Goal: Task Accomplishment & Management: Complete application form

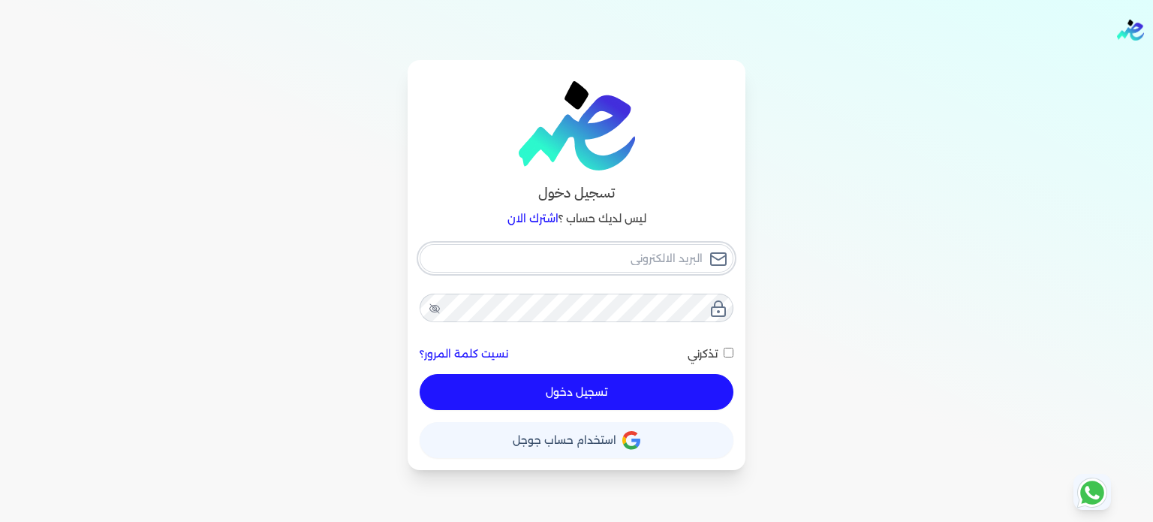
click at [645, 255] on input "email" at bounding box center [577, 258] width 314 height 29
type input "e"
checkbox input "false"
type input "es"
checkbox input "false"
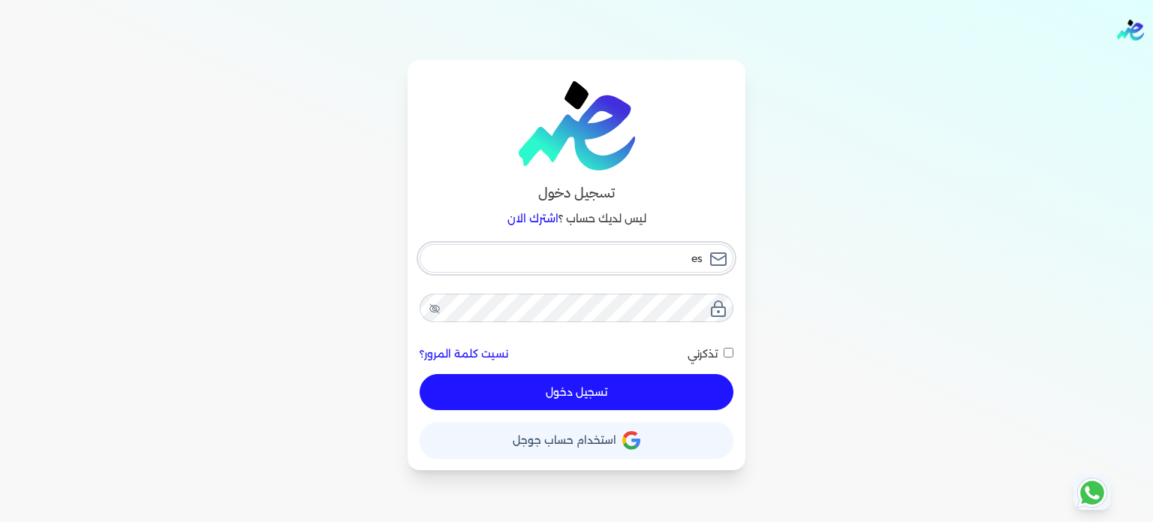
type input "e"
checkbox input "false"
type input "e"
checkbox input "false"
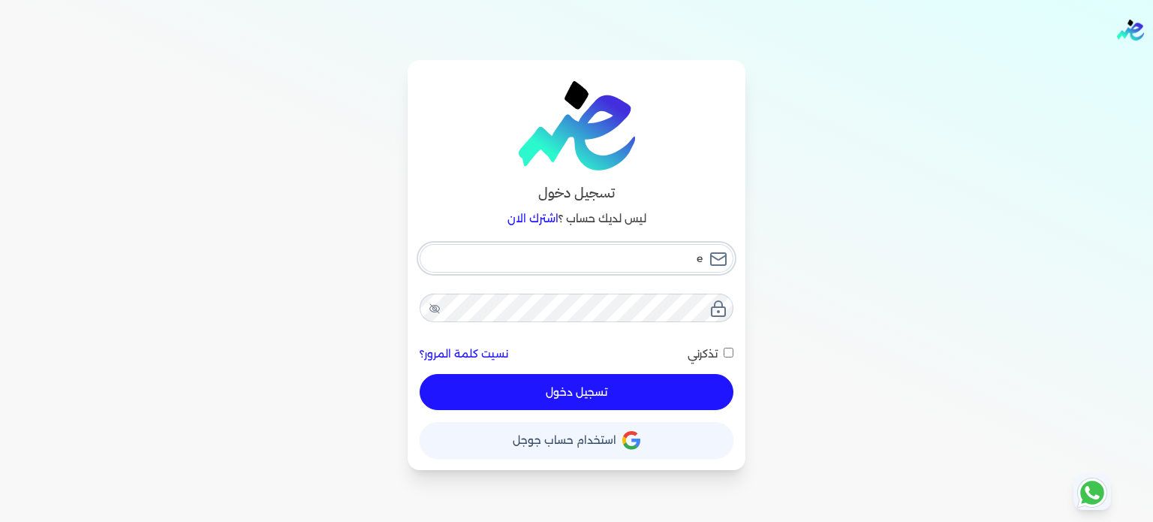
type input "es"
checkbox input "false"
type input "esl"
checkbox input "false"
type input "esla"
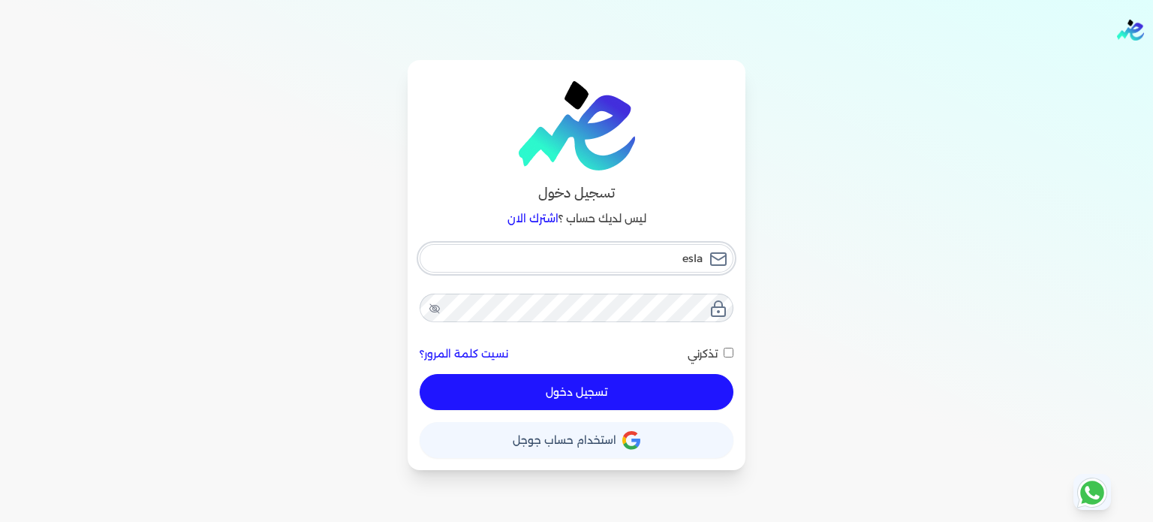
checkbox input "false"
type input "esl"
checkbox input "false"
type input "es"
checkbox input "false"
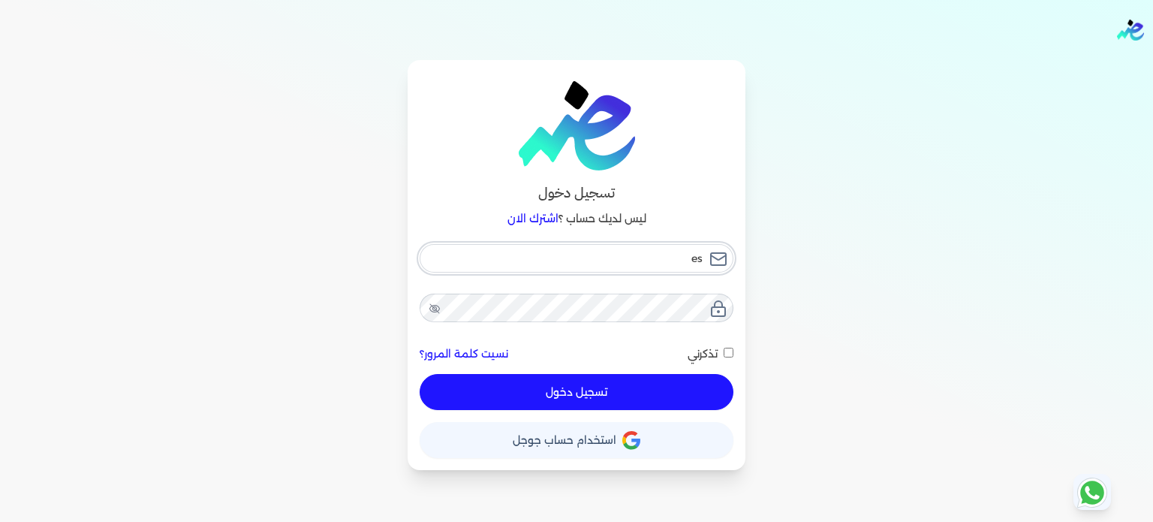
type input "e"
checkbox input "false"
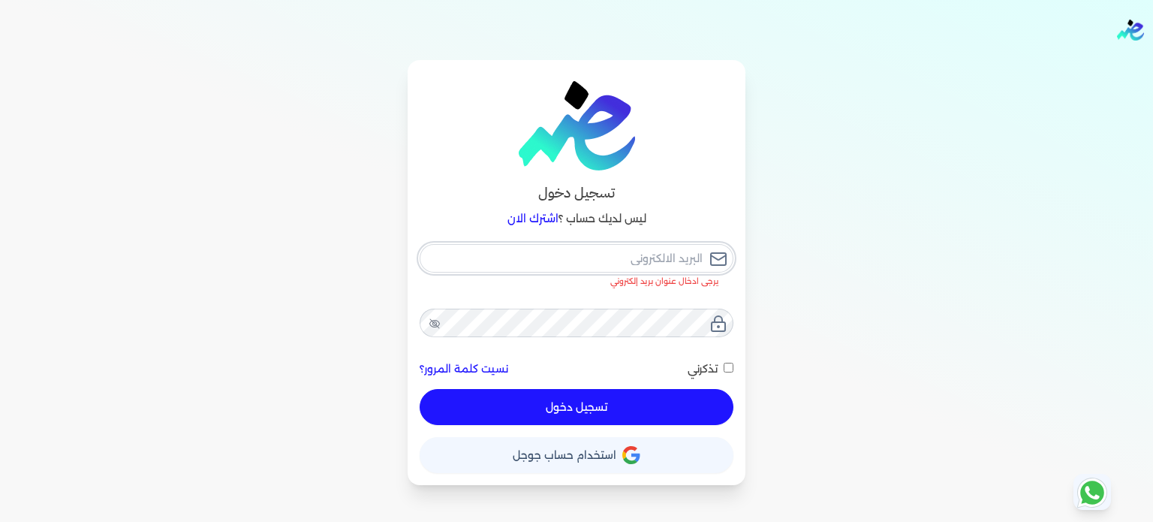
click at [642, 257] on input "email" at bounding box center [577, 258] width 314 height 29
type input "[EMAIL_ADDRESS][DOMAIN_NAME]"
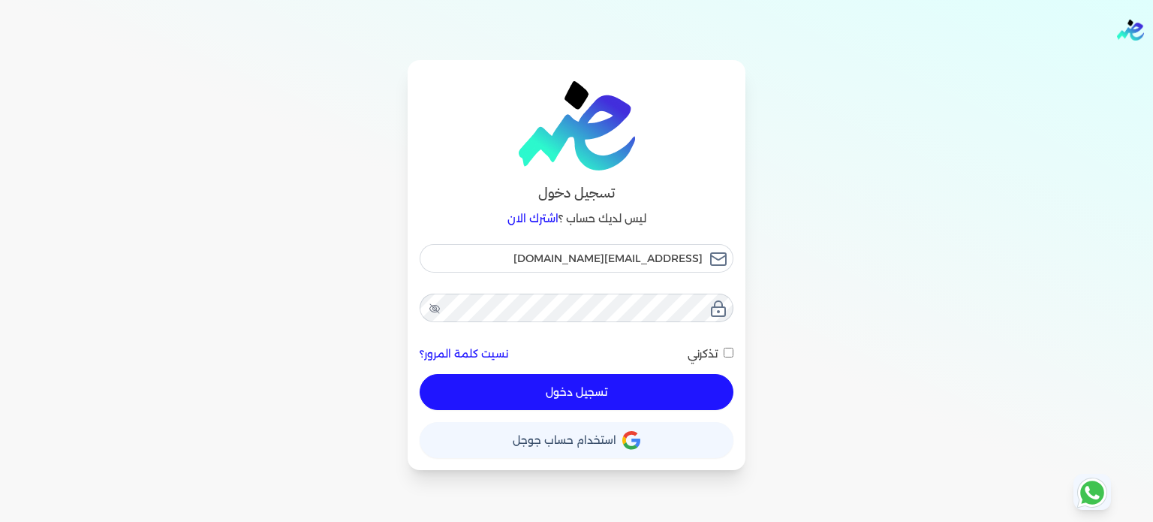
click at [565, 399] on button "تسجيل دخول" at bounding box center [577, 392] width 314 height 36
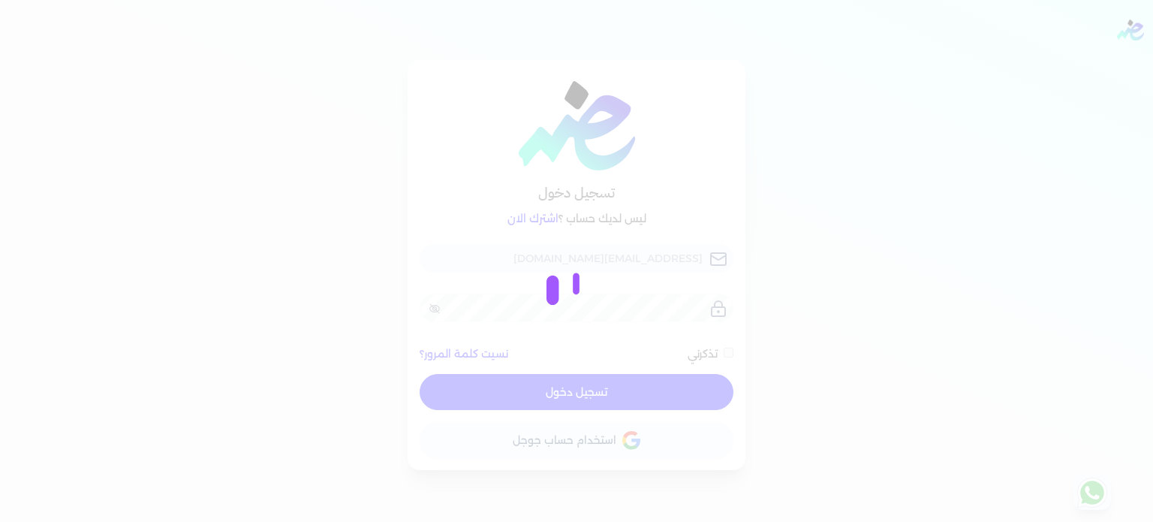
checkbox input "false"
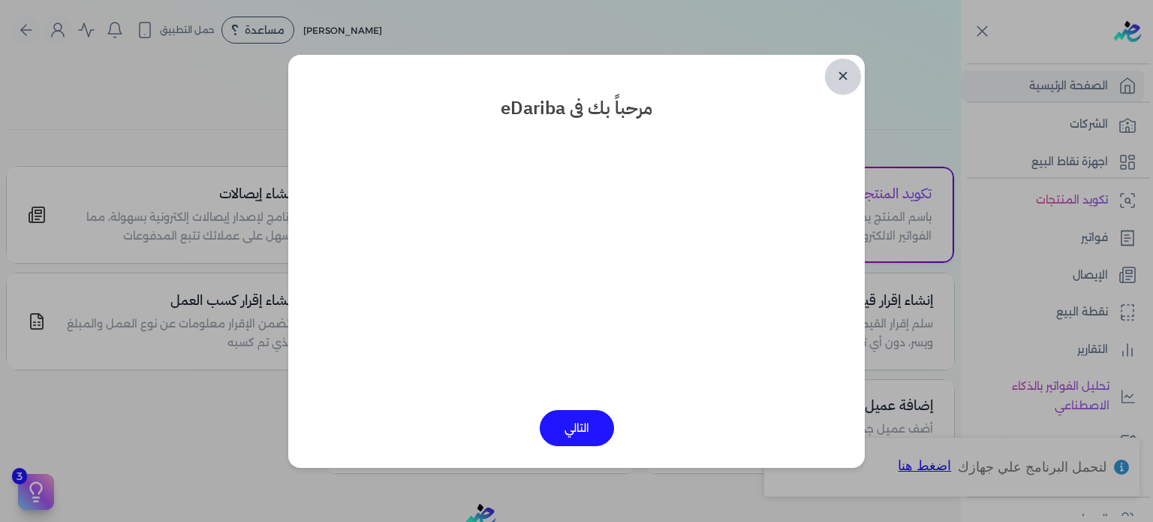
click at [837, 74] on link "✕" at bounding box center [843, 77] width 36 height 36
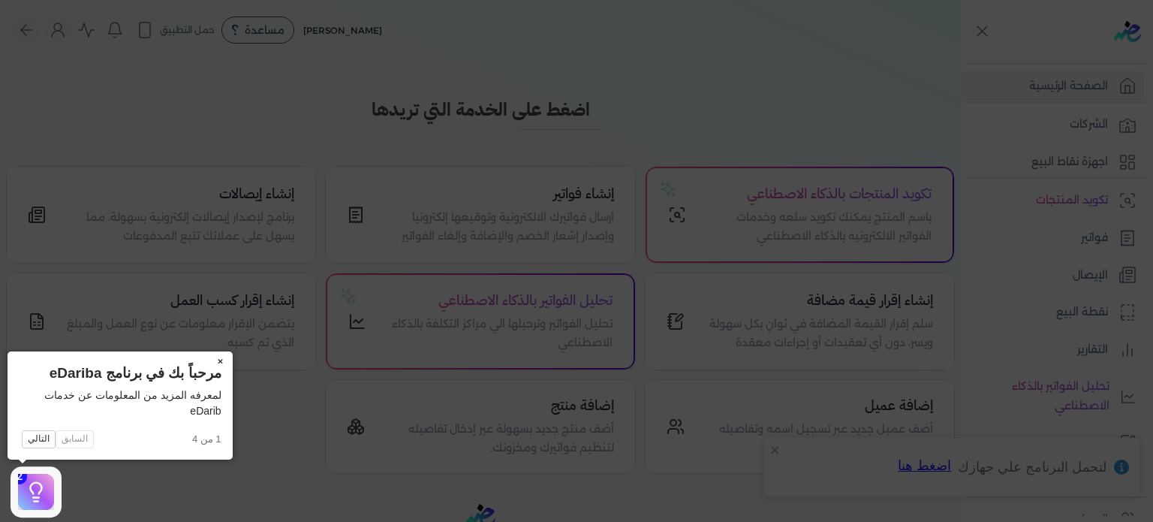
click at [221, 360] on button "×" at bounding box center [221, 361] width 24 height 21
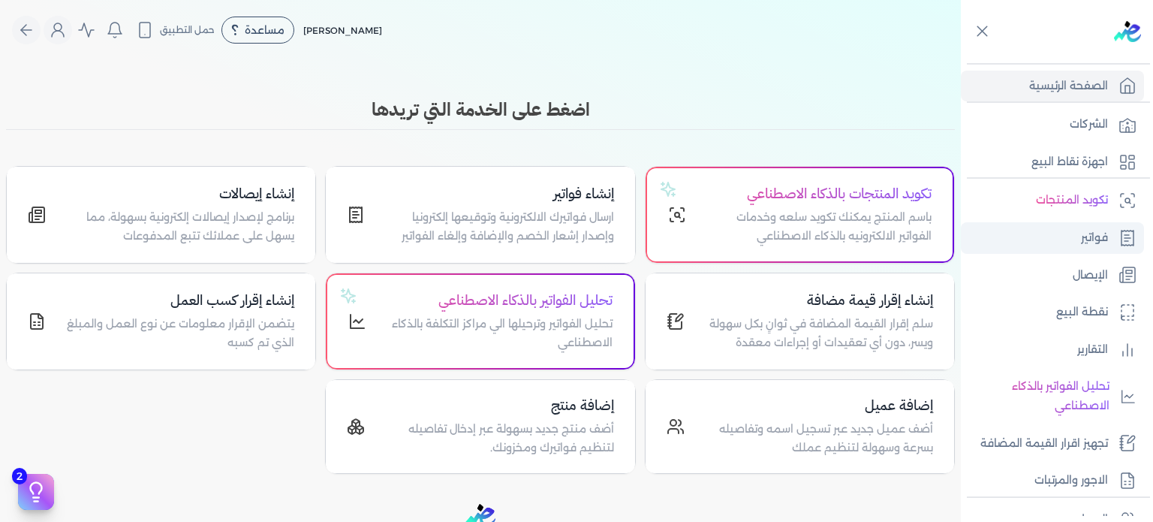
click at [1114, 233] on link "فواتير" at bounding box center [1052, 238] width 183 height 32
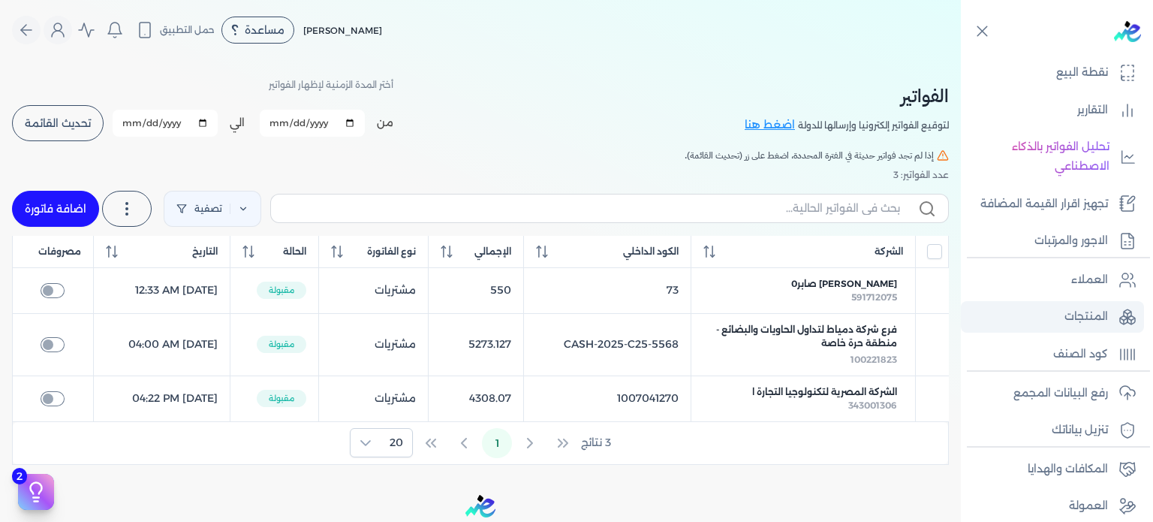
scroll to position [287, 0]
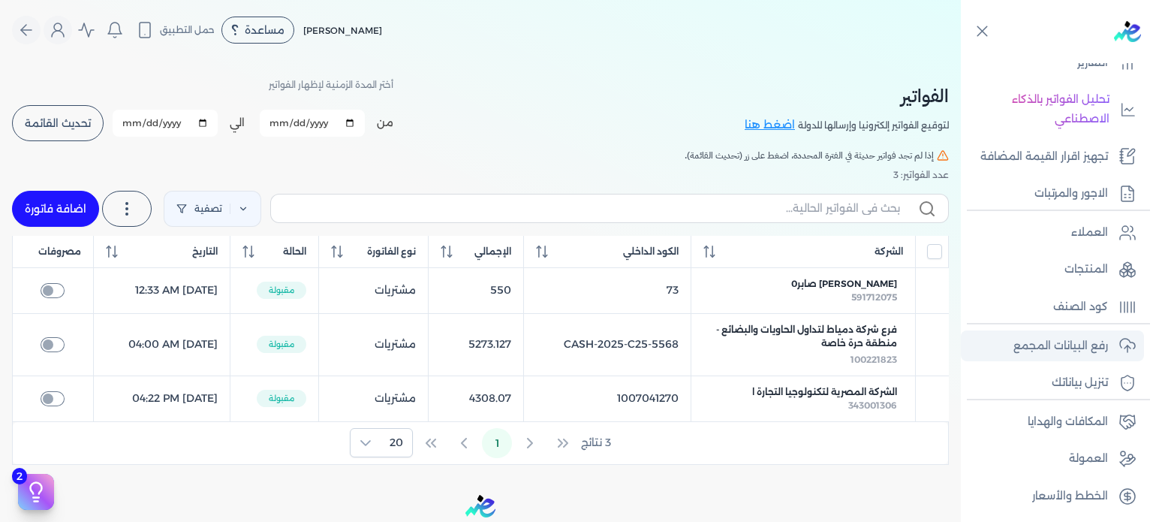
click at [1081, 350] on p "رفع البيانات المجمع" at bounding box center [1061, 346] width 95 height 20
click at [1082, 336] on p "رفع البيانات المجمع" at bounding box center [1061, 346] width 95 height 20
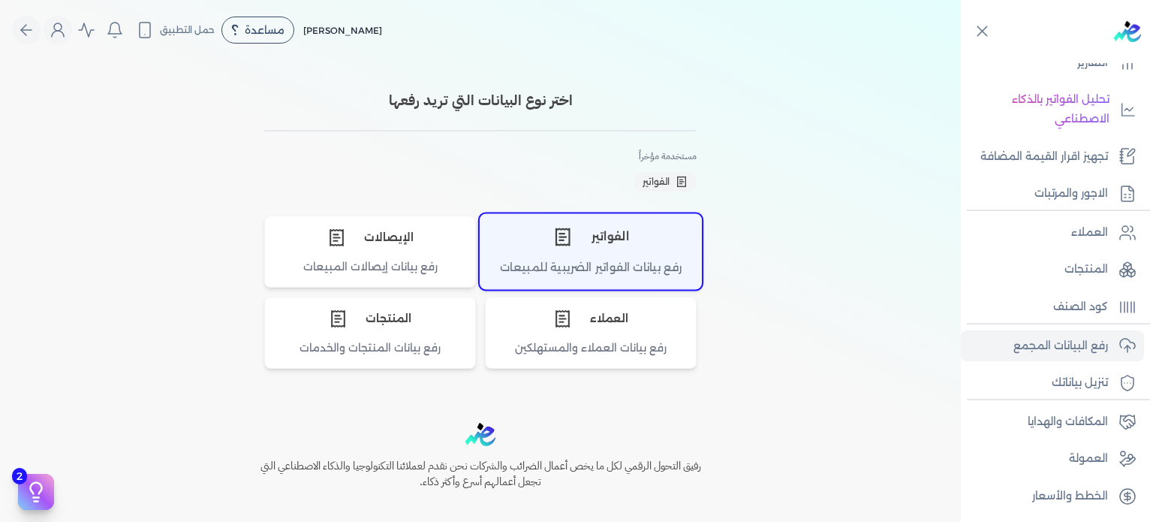
click at [667, 260] on div "رفع بيانات الفواتير الضريبية للمبيعات" at bounding box center [590, 273] width 221 height 29
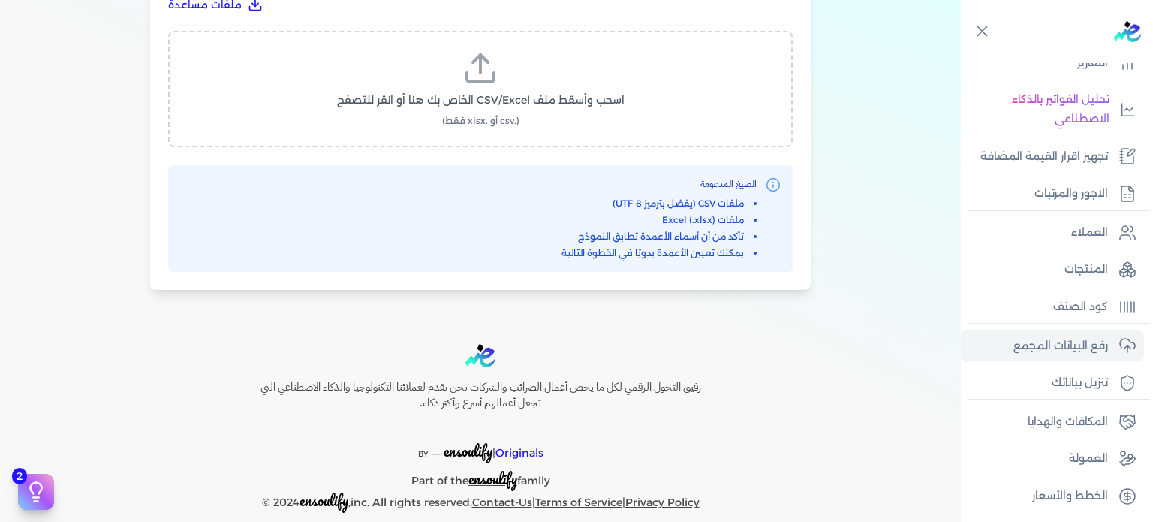
scroll to position [637, 0]
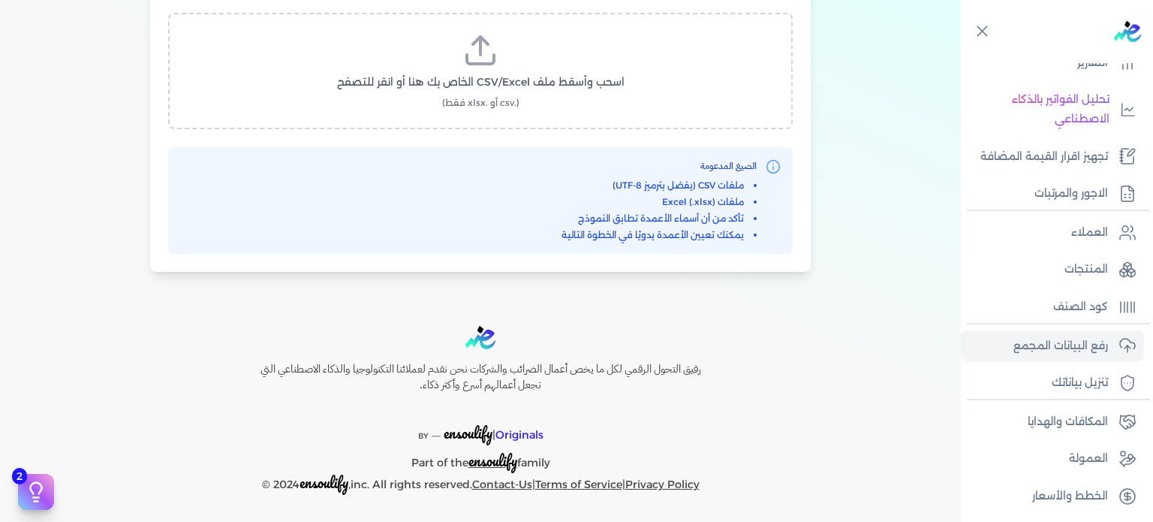
click at [545, 74] on span "اسحب وأسقط ملف CSV/Excel الخاص بك هنا أو انقر للتصفح" at bounding box center [481, 82] width 288 height 16
click at [0, 0] on input "اسحب وأسقط ملف CSV/Excel الخاص بك هنا أو انقر للتصفح (.csv أو .xlsx فقط)" at bounding box center [0, 0] width 0 height 0
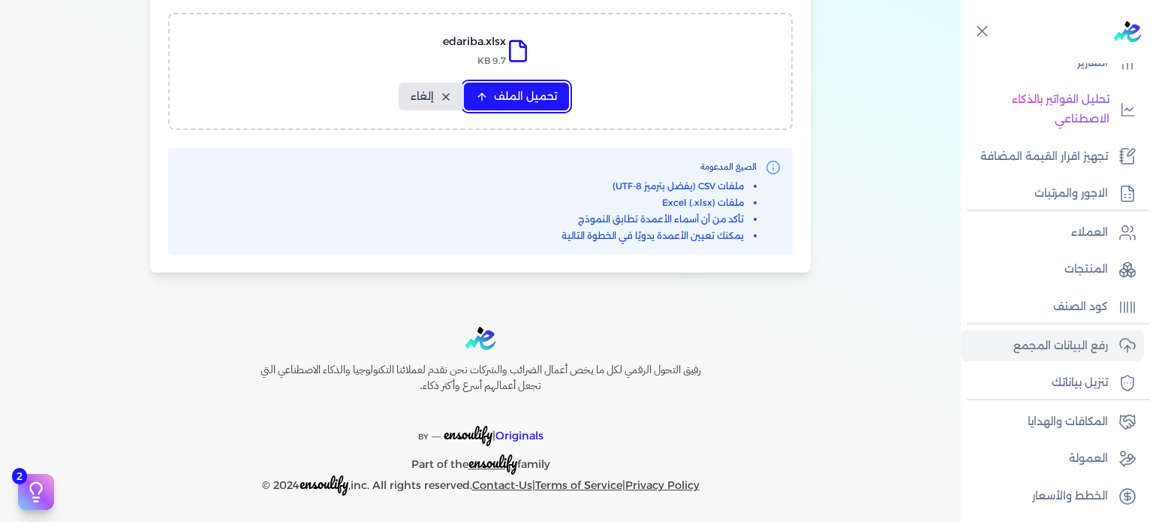
click at [523, 89] on span "تحميل الملف" at bounding box center [525, 97] width 63 height 16
select select "رقم الفاتورة"
select select "أسم العميل"
select select "الرقم الضريبي"
select select "وصف البند"
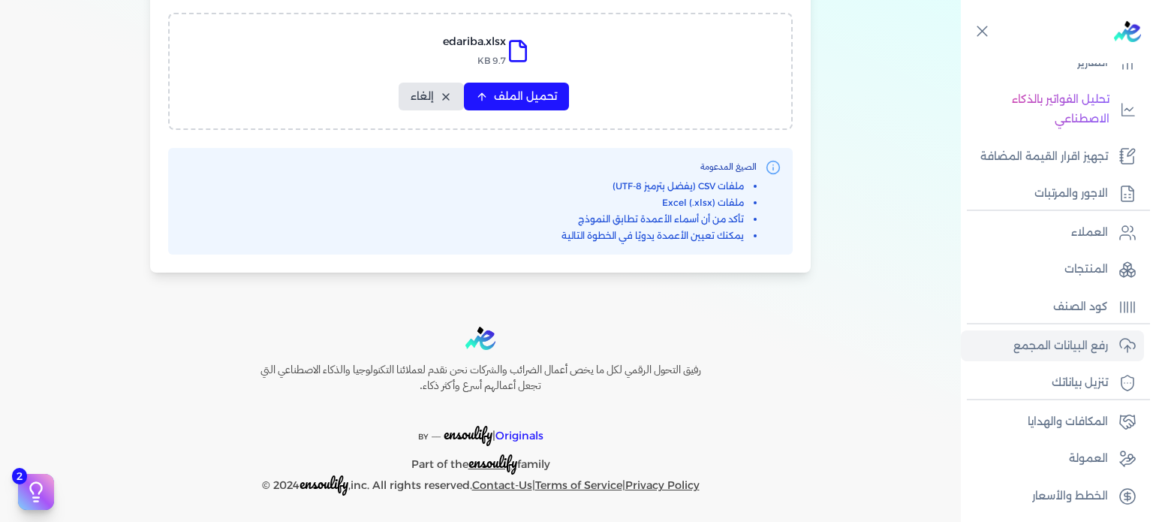
select select "سيريال المنتج"
select select "السعر"
select select "الكمية"
select select "نوع الضريبة"
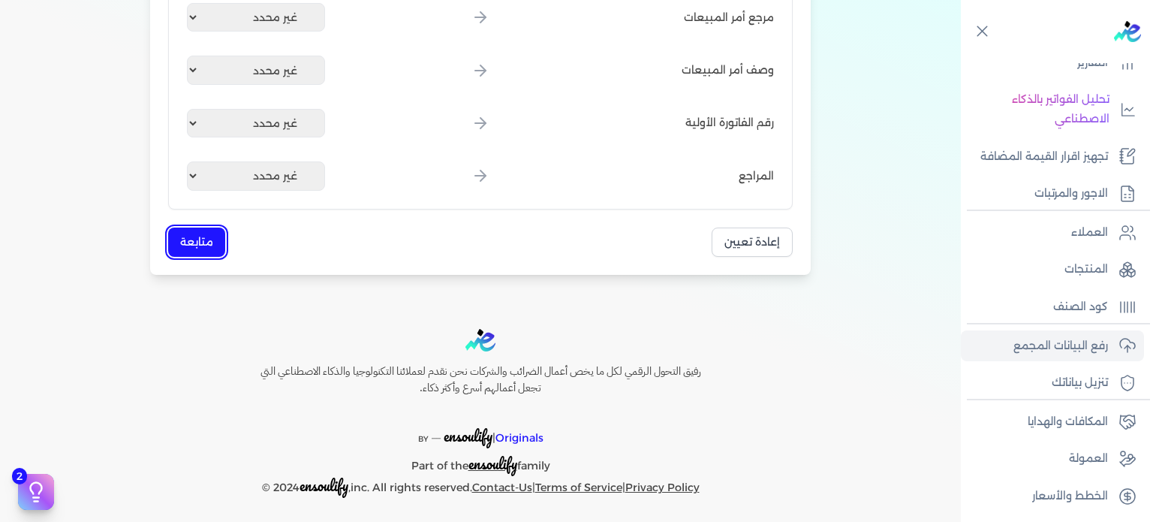
click at [200, 248] on button "متابعة" at bounding box center [196, 241] width 57 height 29
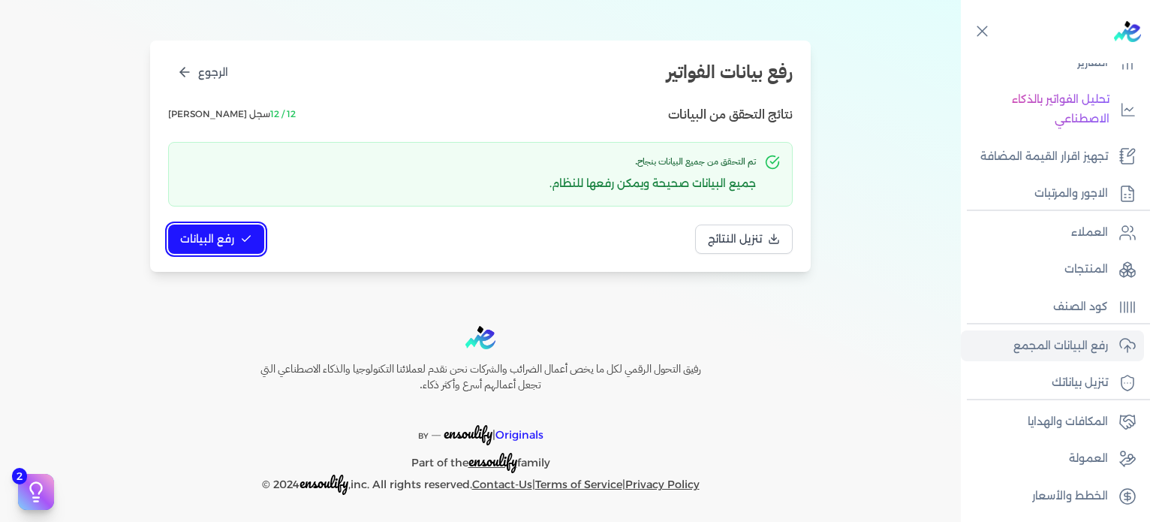
click at [191, 240] on span "رفع البيانات" at bounding box center [207, 239] width 54 height 16
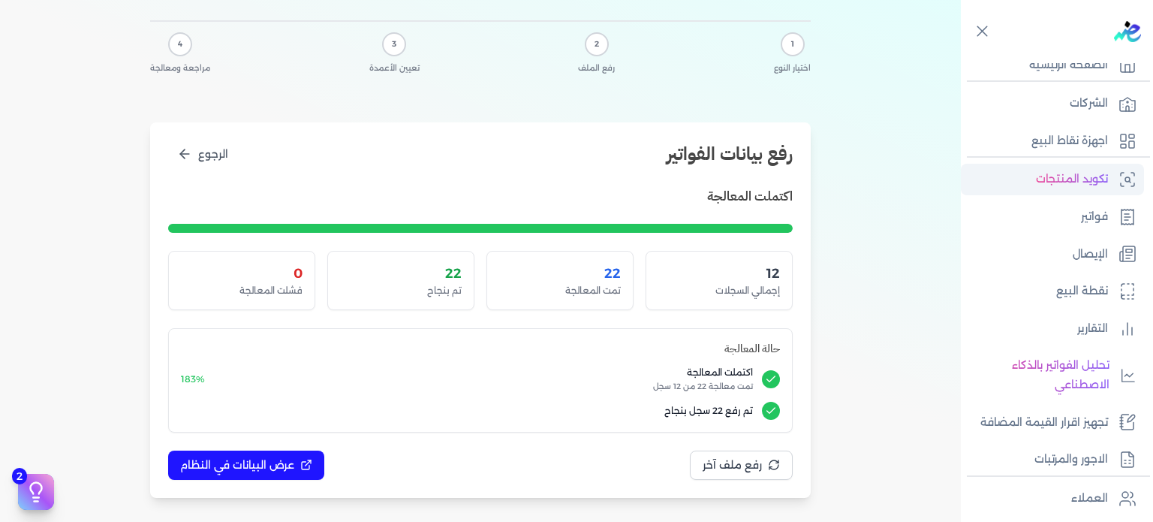
scroll to position [0, 0]
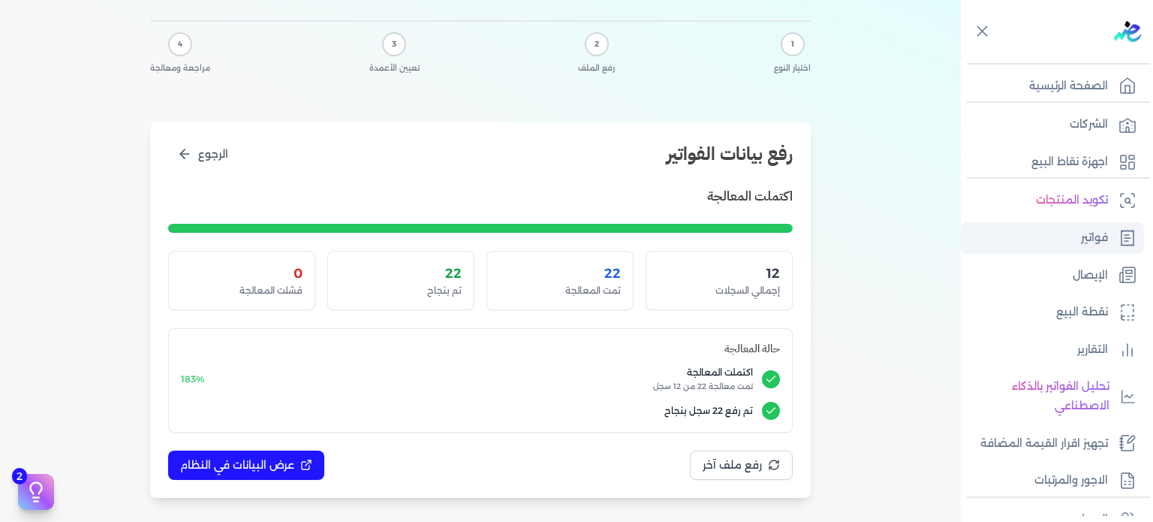
click at [1075, 243] on link "فواتير" at bounding box center [1052, 238] width 183 height 32
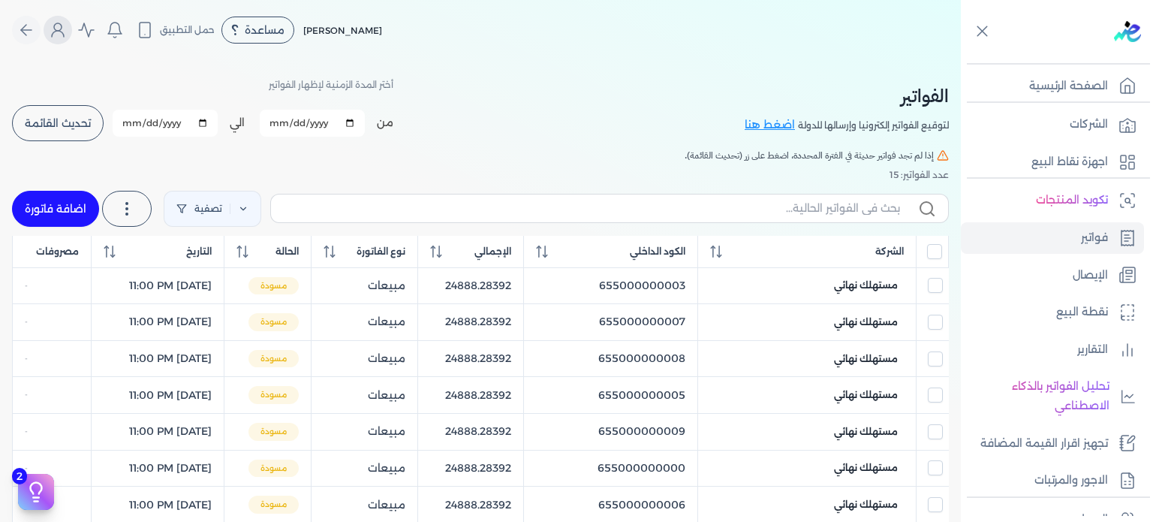
click at [63, 38] on icon "Global" at bounding box center [58, 30] width 18 height 18
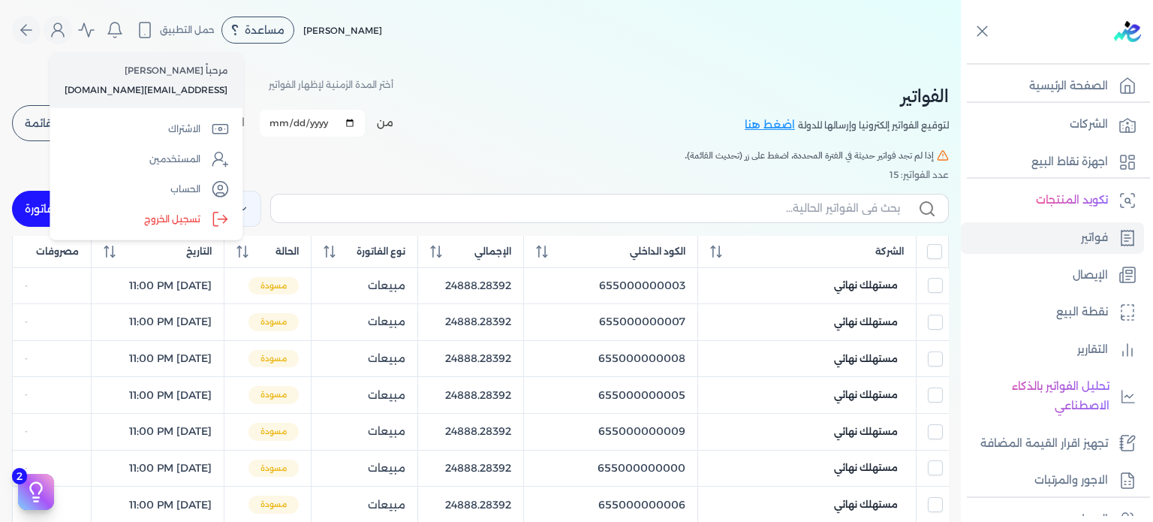
click at [938, 239] on th at bounding box center [932, 252] width 32 height 32
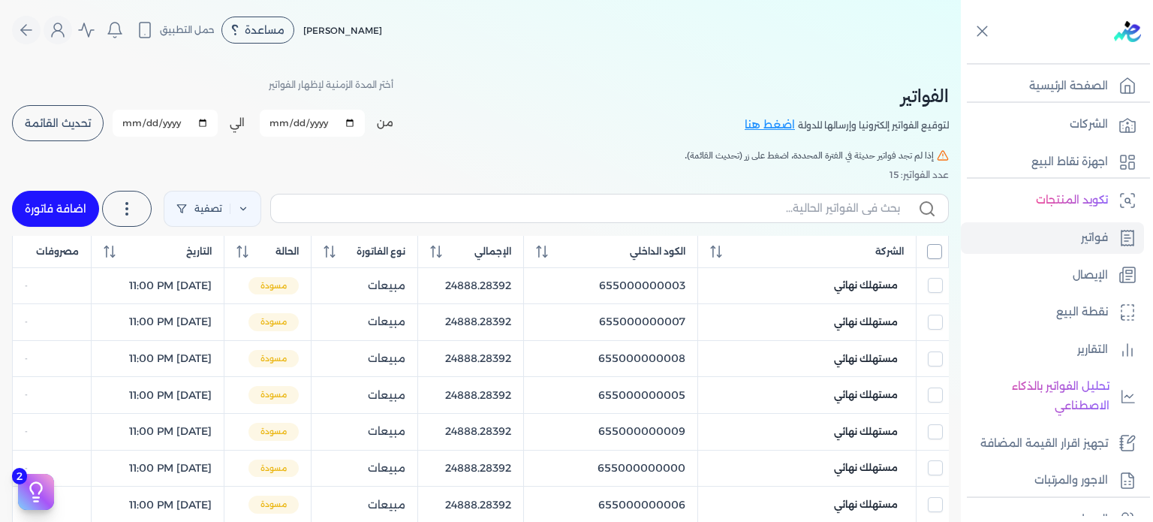
click at [939, 245] on input "All items unselected" at bounding box center [934, 251] width 15 height 15
checkbox input "true"
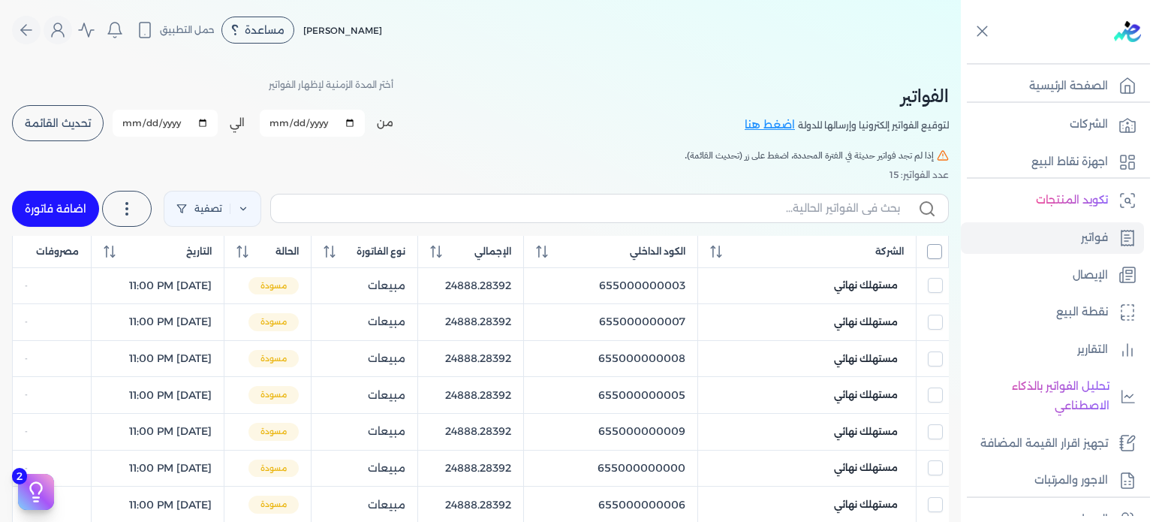
checkbox input "true"
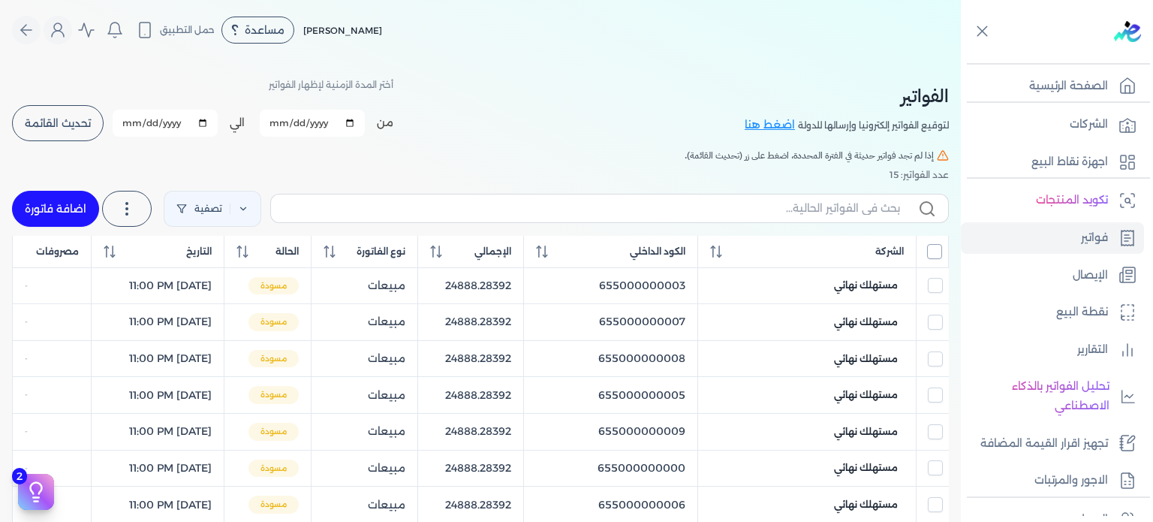
checkbox input "true"
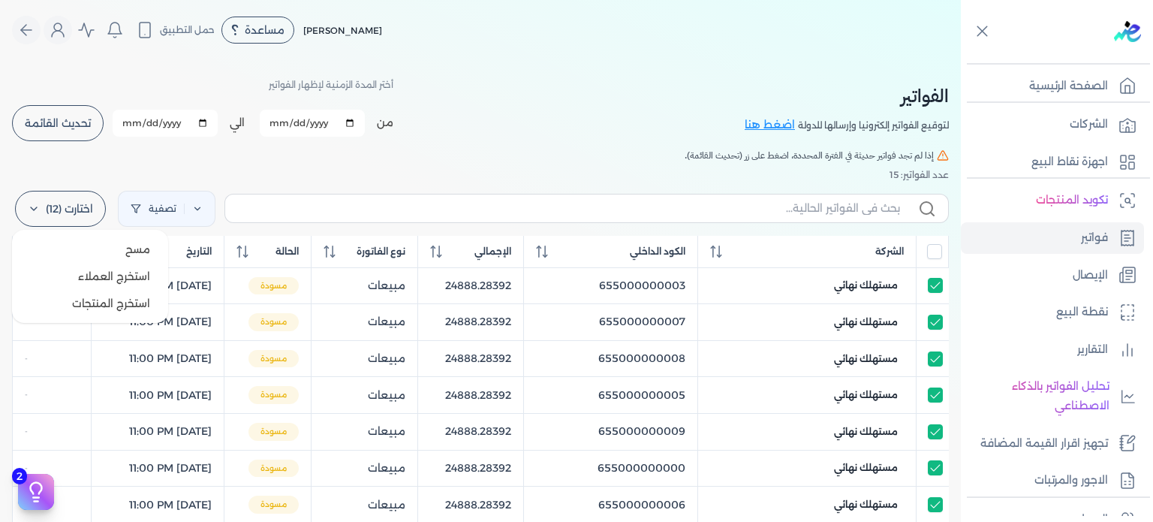
click at [73, 207] on label "اختارت (12)" at bounding box center [60, 209] width 91 height 36
click at [104, 252] on button "مسح" at bounding box center [90, 249] width 144 height 27
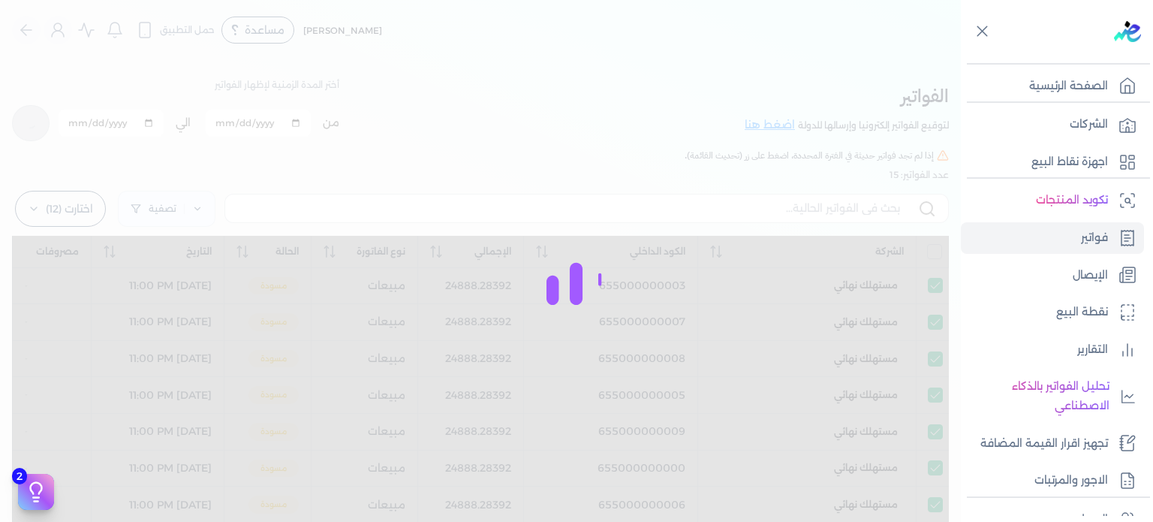
checkbox input "true"
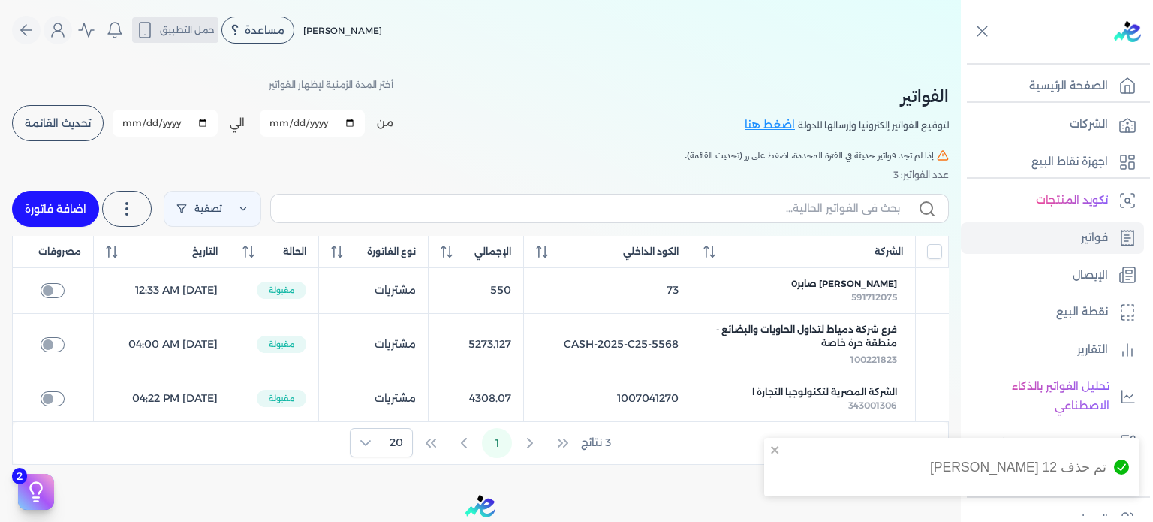
click at [172, 23] on button "حمل التطبيق" at bounding box center [175, 30] width 86 height 26
click at [65, 26] on icon "Global" at bounding box center [58, 30] width 18 height 18
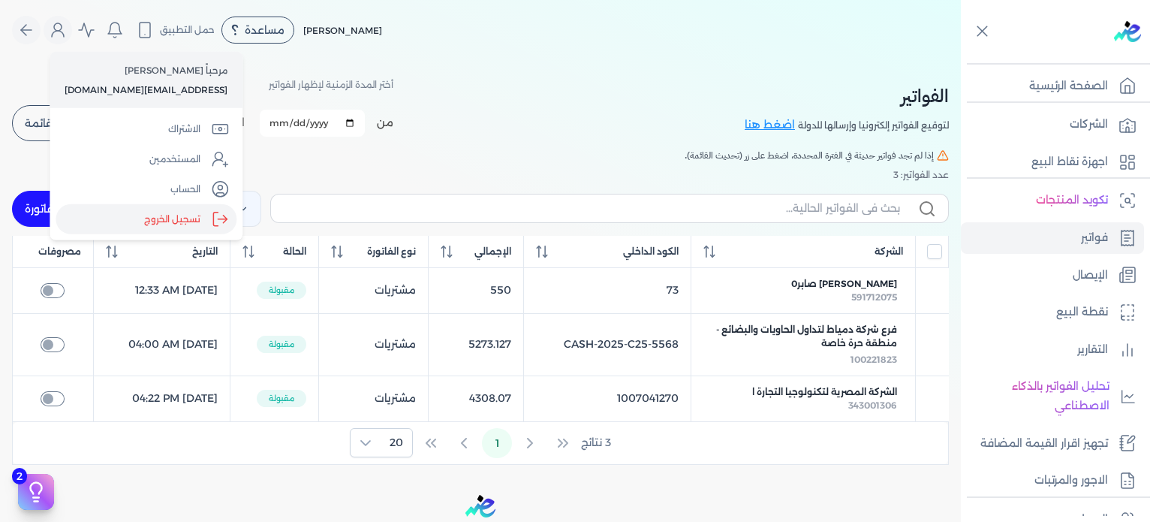
click at [156, 215] on label "تسجيل الخروج" at bounding box center [146, 219] width 181 height 30
click at [961, 60] on input "Close" at bounding box center [961, 60] width 0 height 0
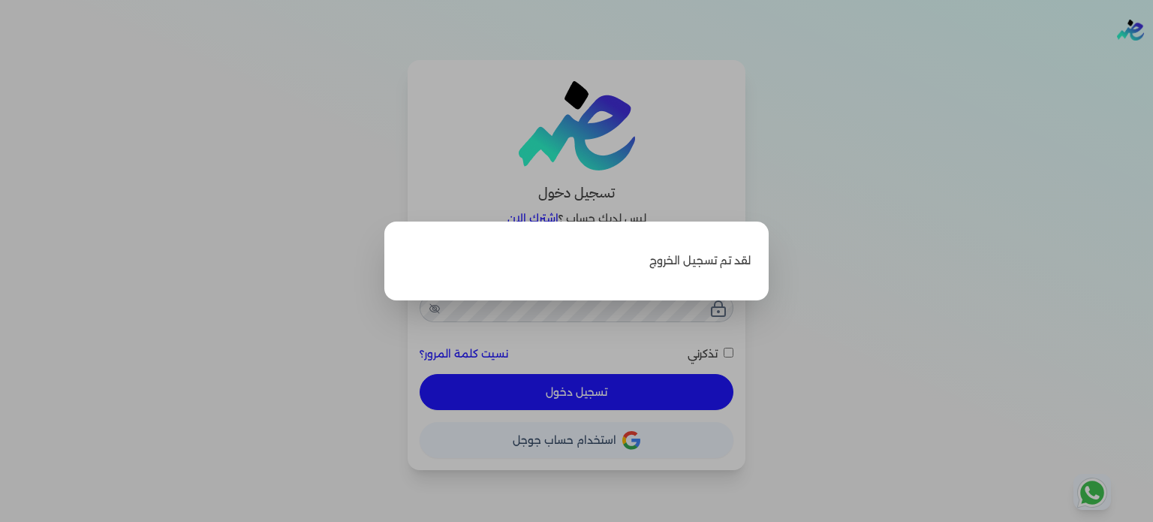
click at [810, 282] on label "Close" at bounding box center [576, 261] width 1153 height 522
click at [1152, 60] on input "Close" at bounding box center [1153, 60] width 0 height 0
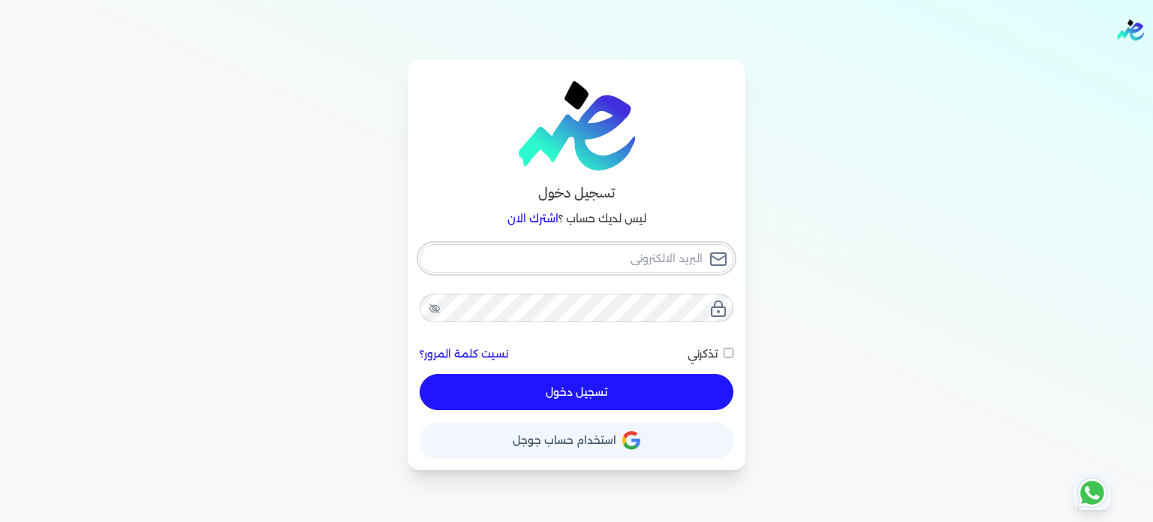
click at [652, 246] on input "email" at bounding box center [577, 258] width 314 height 29
type input "س"
checkbox input "false"
type input "س"
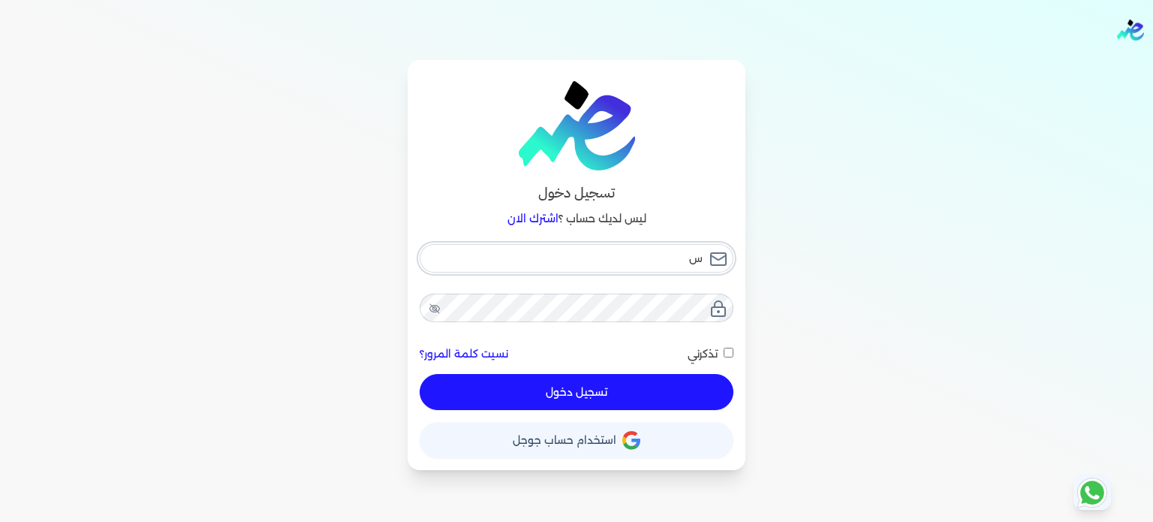
checkbox input "false"
type input "s"
checkbox input "false"
type input "so"
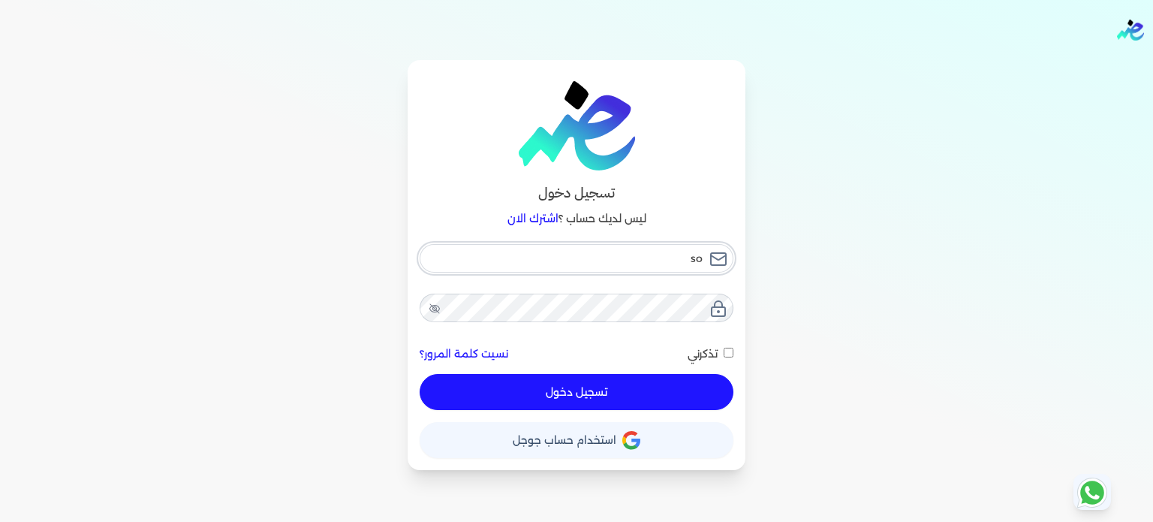
checkbox input "false"
type input "sol"
checkbox input "false"
type input "solyu"
checkbox input "false"
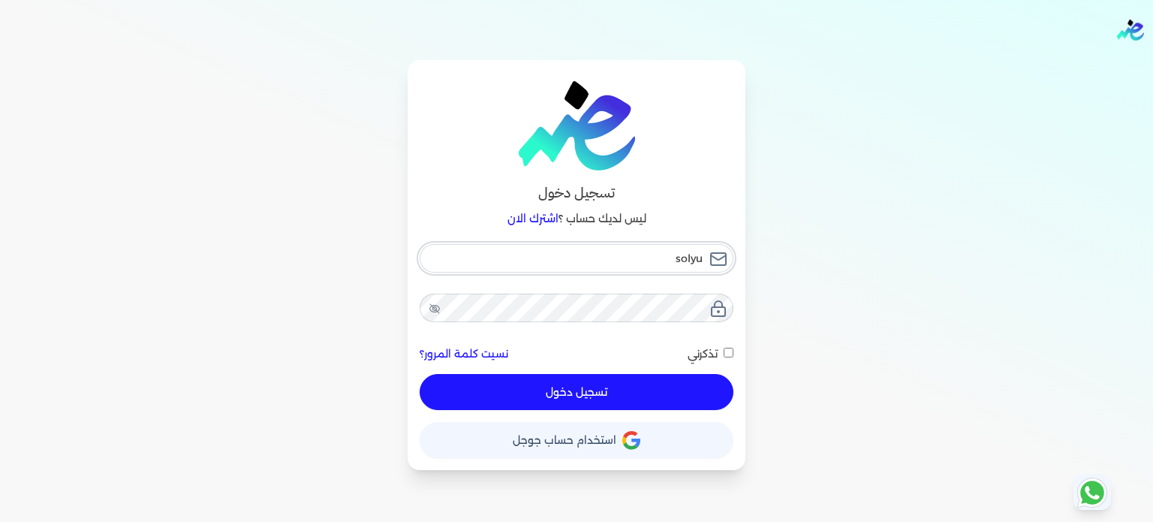
type input "soly"
checkbox input "false"
type input "solym"
checkbox input "false"
type input "solymo"
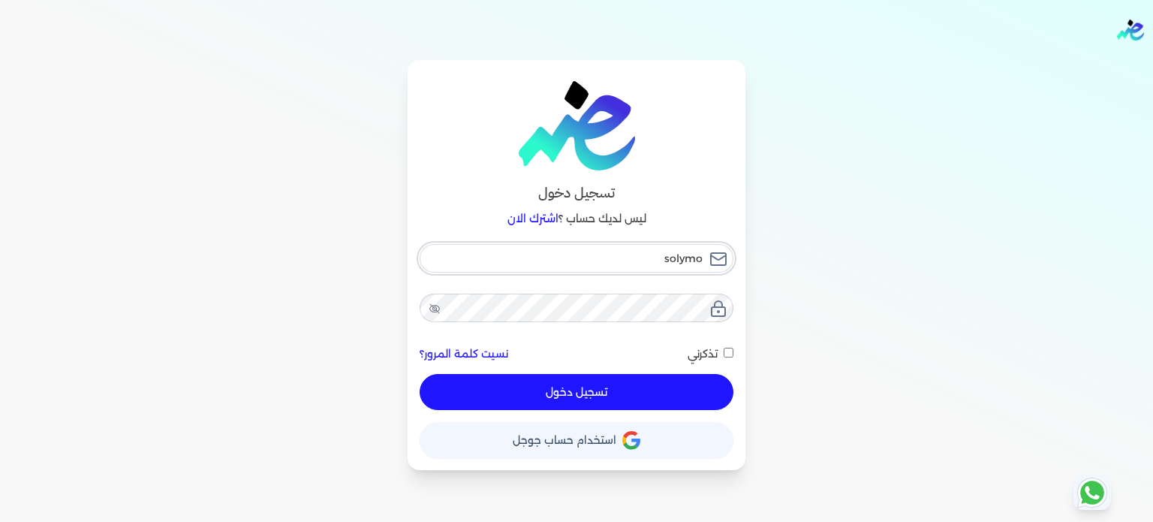
checkbox input "false"
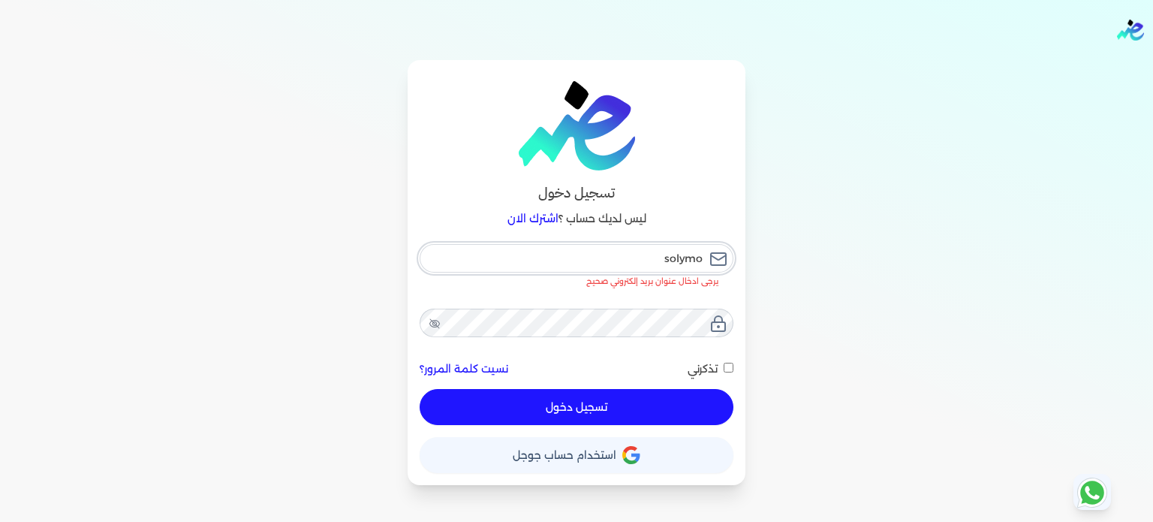
type input "solymo1"
checkbox input "false"
type input "solymo19"
checkbox input "false"
type input "solymo199"
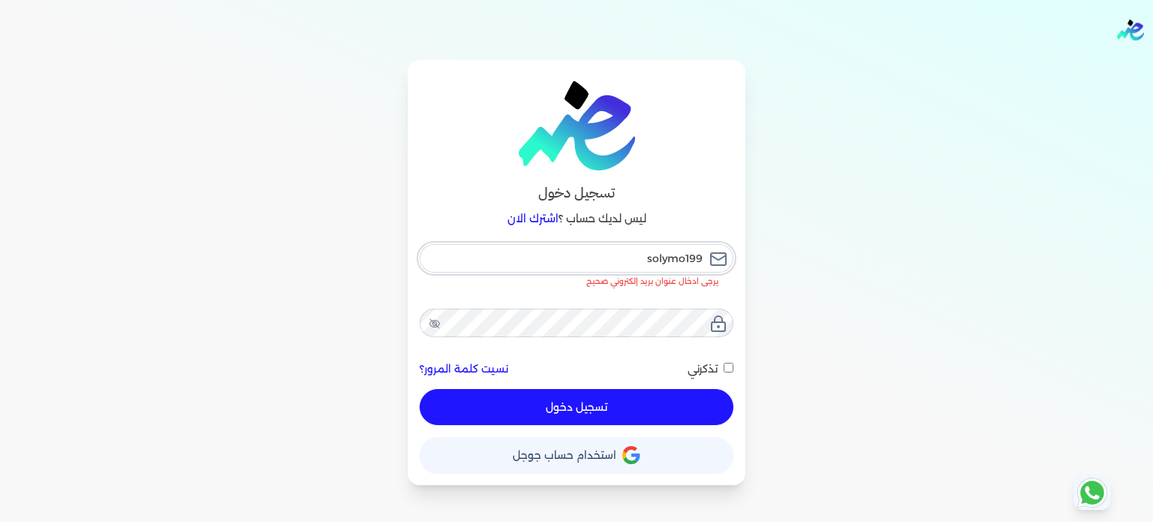
checkbox input "false"
type input "solymo1995"
checkbox input "false"
type input "solymo1995@"
checkbox input "false"
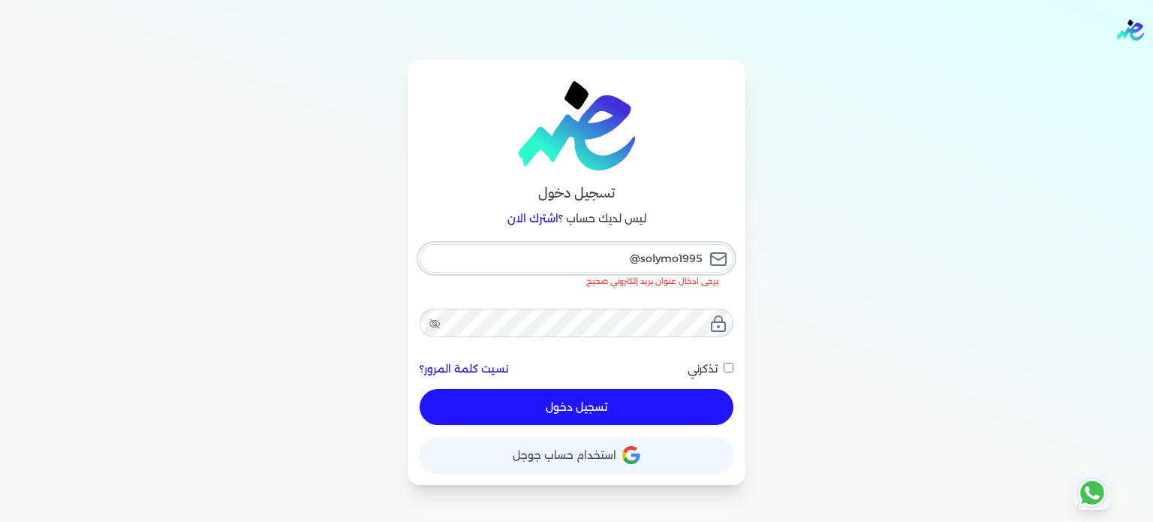
type input "solymo1995@g"
checkbox input "false"
type input "solymo1995@gm"
checkbox input "false"
type input "solymo1995@gma"
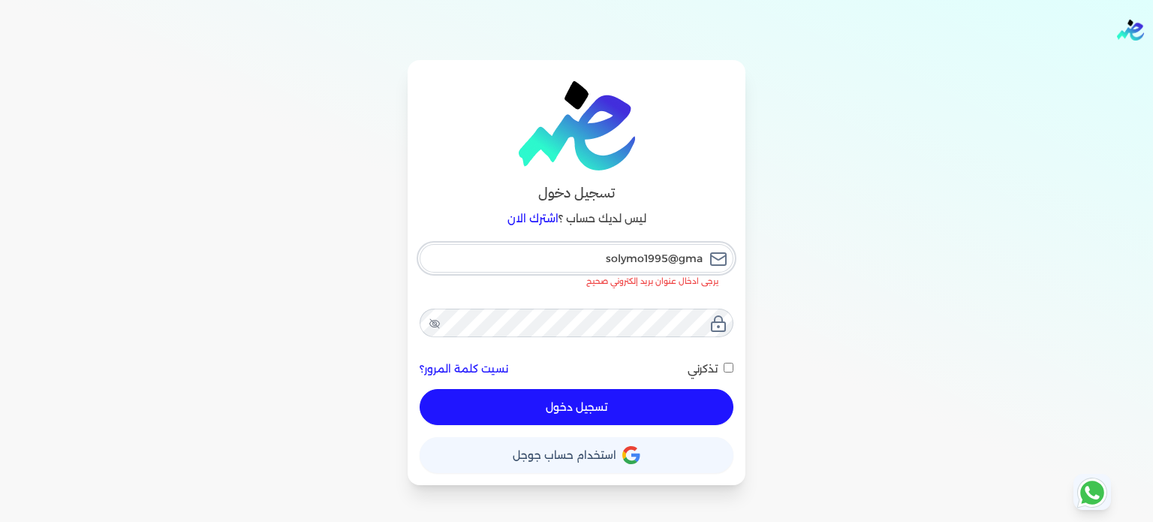
checkbox input "false"
type input "solymo1995@gmai"
checkbox input "false"
type input "[EMAIL_ADDRESS]"
checkbox input "false"
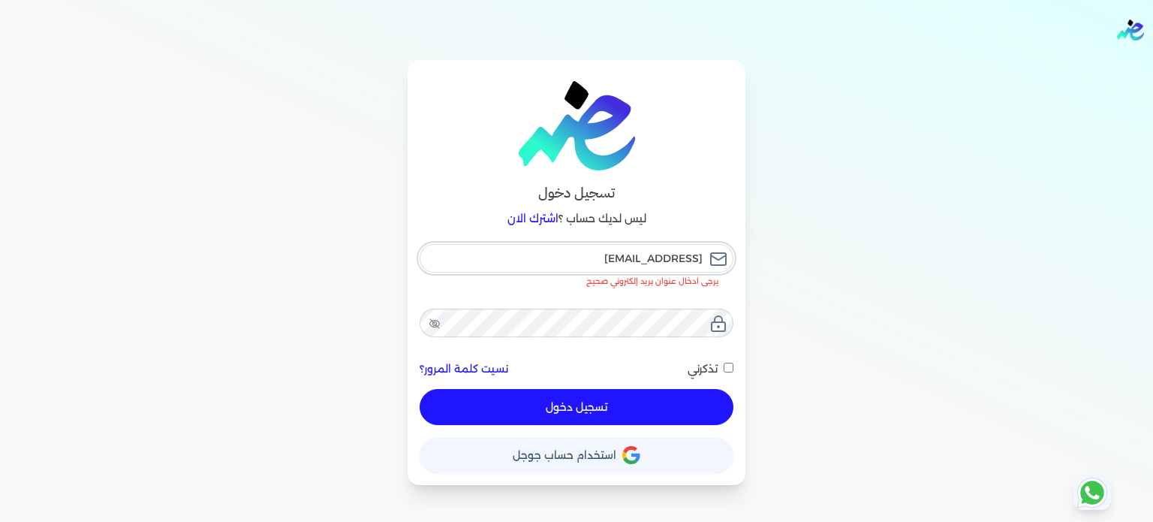
type input "[EMAIL_ADDRESS]."
checkbox input "false"
type input "solymo1995@gmail.c"
checkbox input "false"
type input "[EMAIL_ADDRESS][DOMAIN_NAME]"
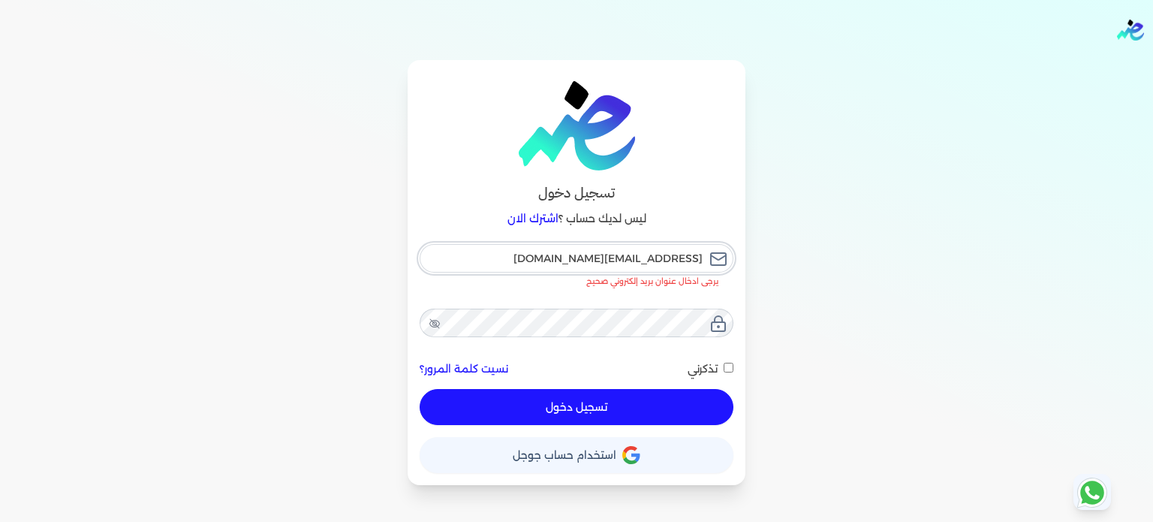
checkbox input "false"
type input "[EMAIL_ADDRESS][DOMAIN_NAME]"
checkbox input "false"
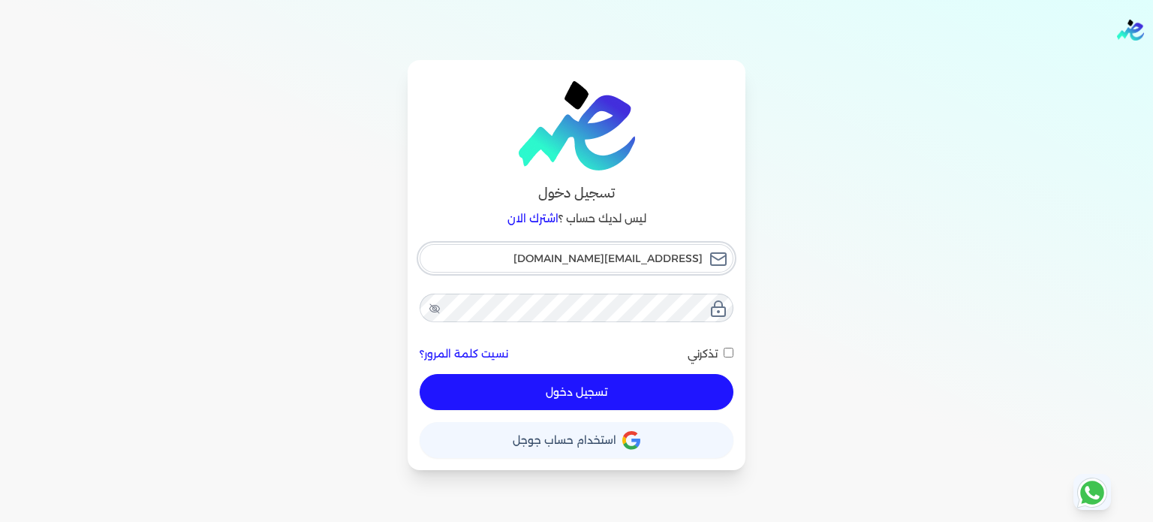
type input "[EMAIL_ADDRESS][DOMAIN_NAME]"
click at [433, 312] on icon at bounding box center [434, 309] width 11 height 8
click at [541, 405] on button "تسجيل دخول" at bounding box center [577, 392] width 314 height 36
checkbox input "false"
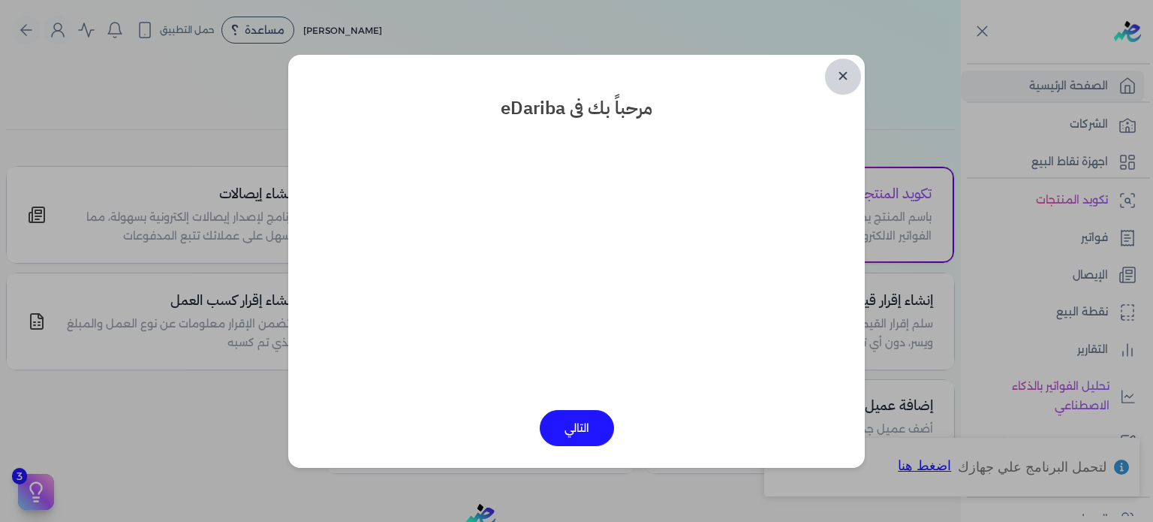
click at [846, 77] on link "✕" at bounding box center [843, 77] width 36 height 36
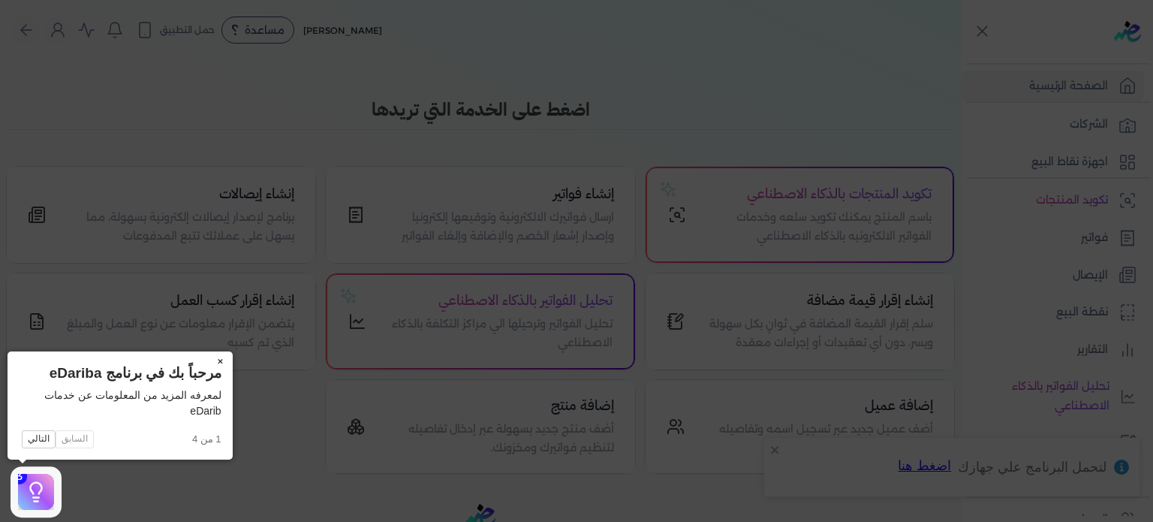
click at [222, 363] on button "×" at bounding box center [221, 361] width 24 height 21
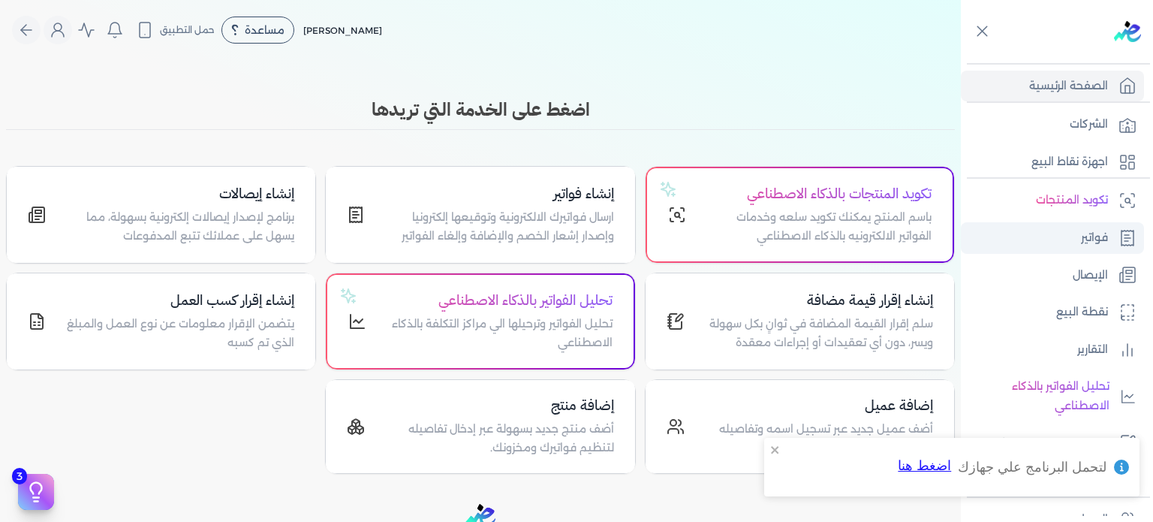
click at [1065, 236] on link "فواتير" at bounding box center [1052, 238] width 183 height 32
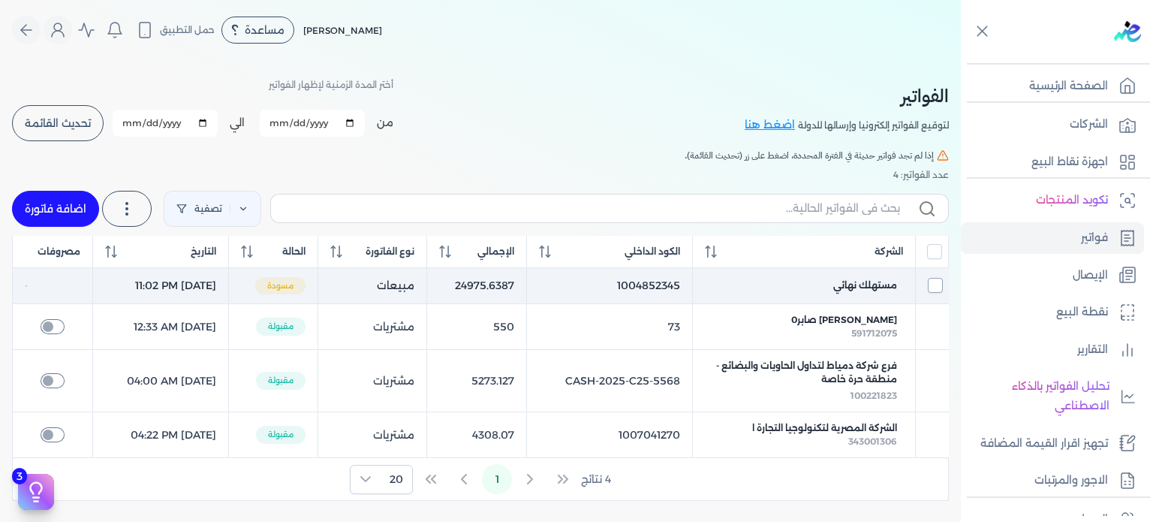
click at [933, 287] on input "checkbox" at bounding box center [935, 285] width 15 height 15
checkbox input "true"
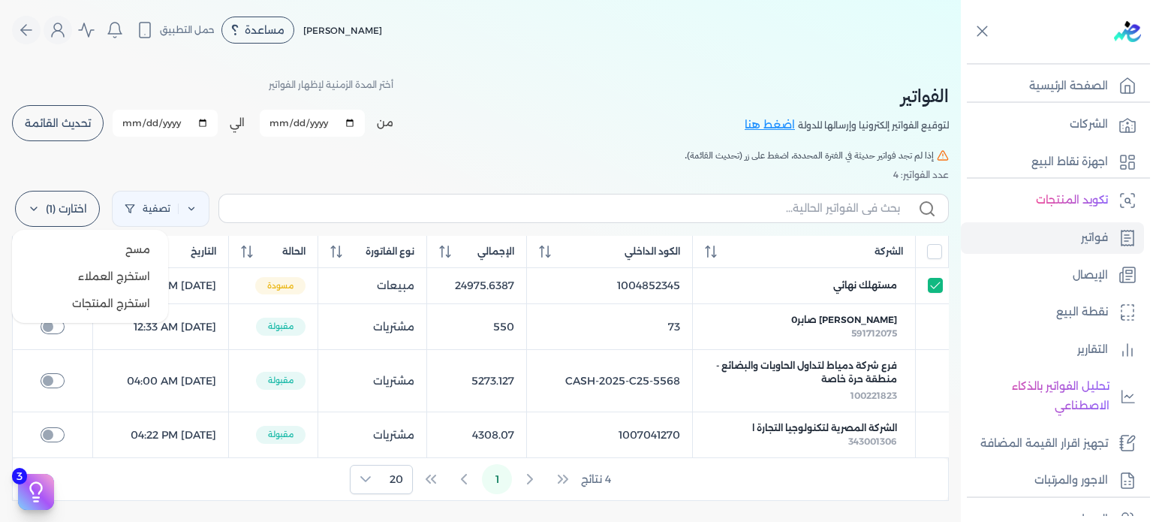
click at [83, 204] on label "اختارت (1)" at bounding box center [57, 209] width 85 height 36
click at [101, 251] on button "مسح" at bounding box center [90, 249] width 144 height 27
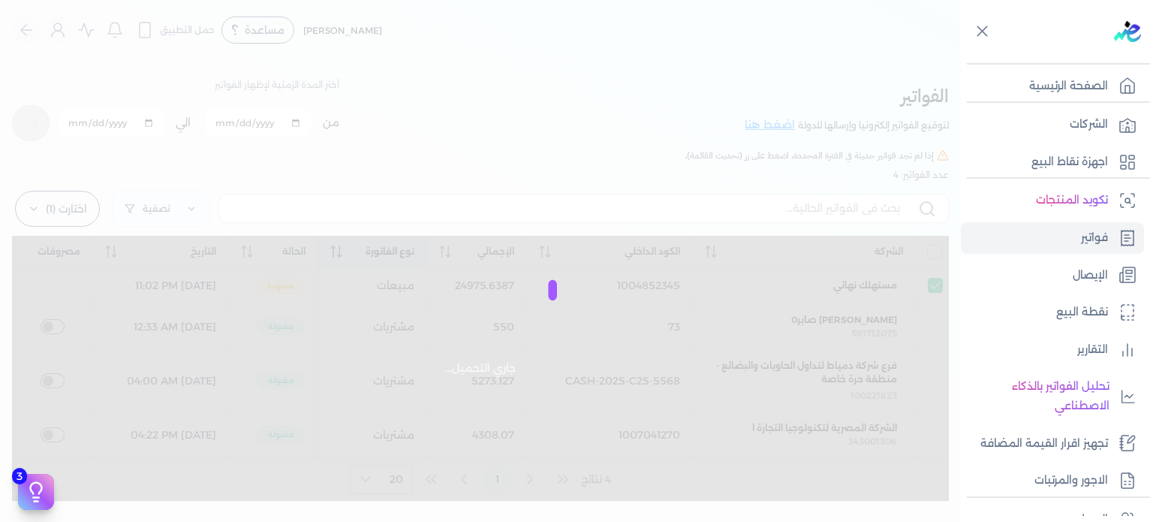
checkbox input "false"
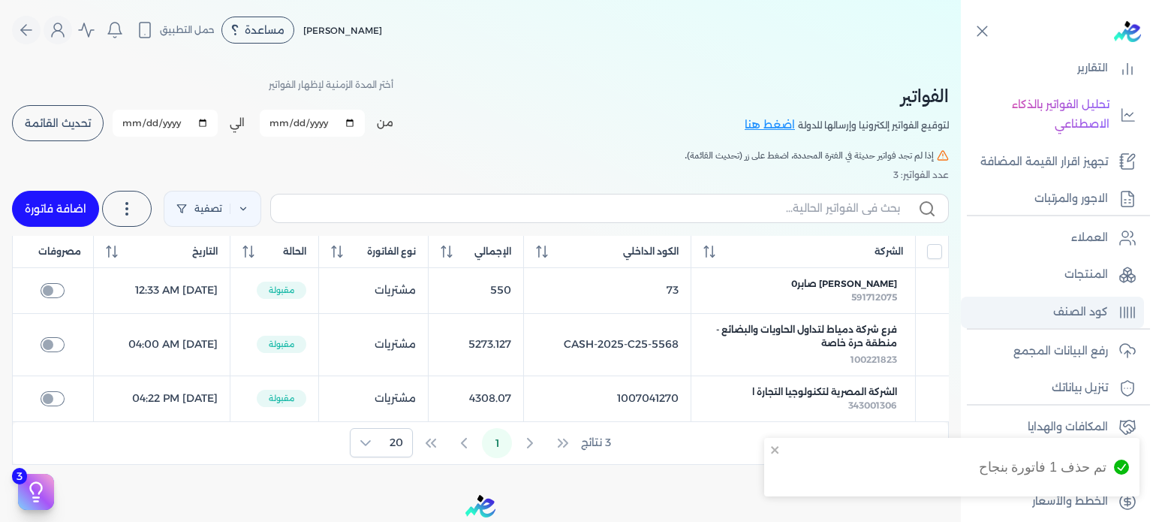
scroll to position [287, 0]
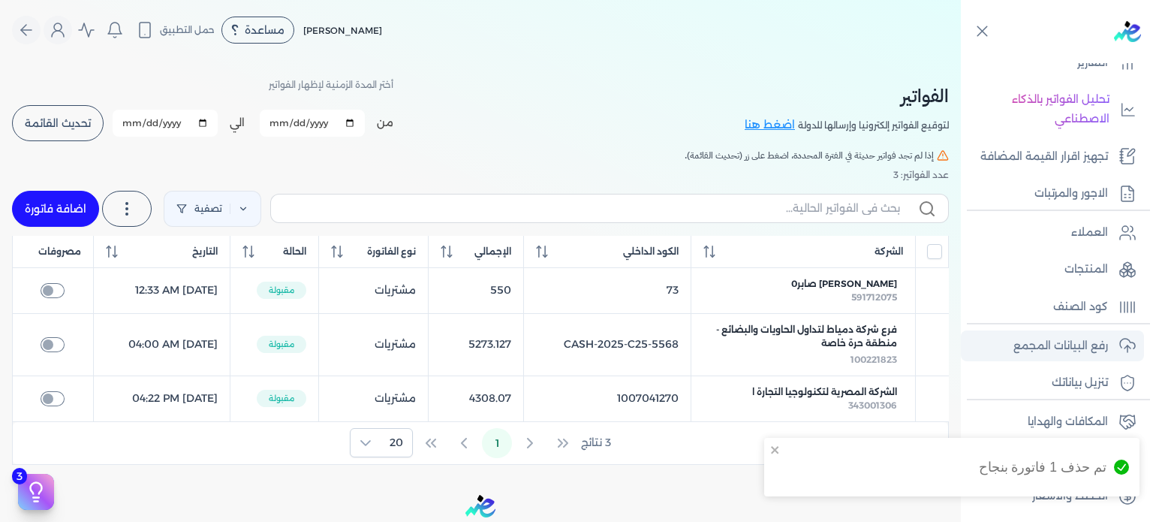
click at [1096, 342] on p "رفع البيانات المجمع" at bounding box center [1061, 346] width 95 height 20
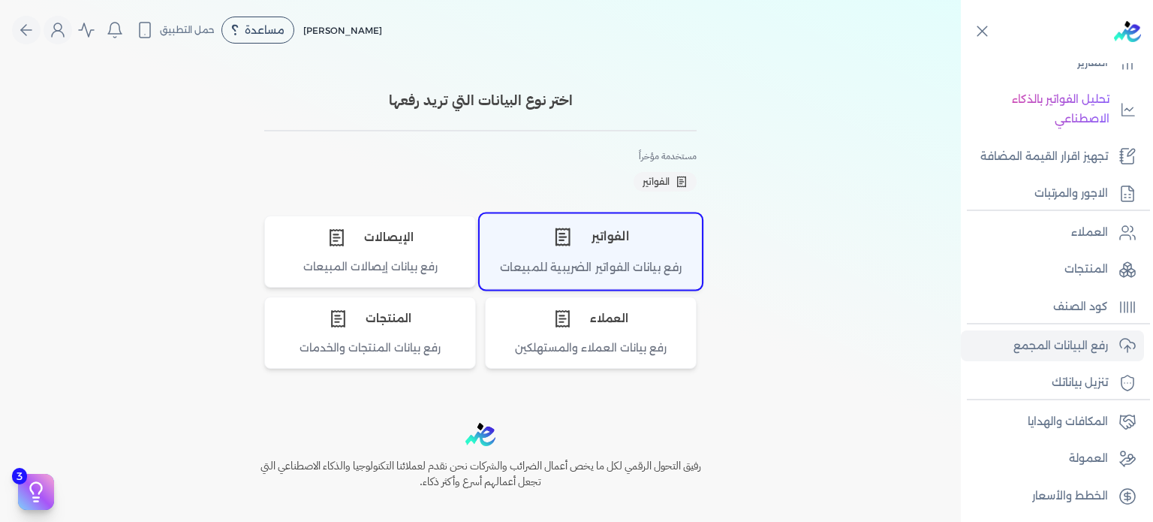
click at [502, 248] on div "الفواتير" at bounding box center [590, 236] width 221 height 45
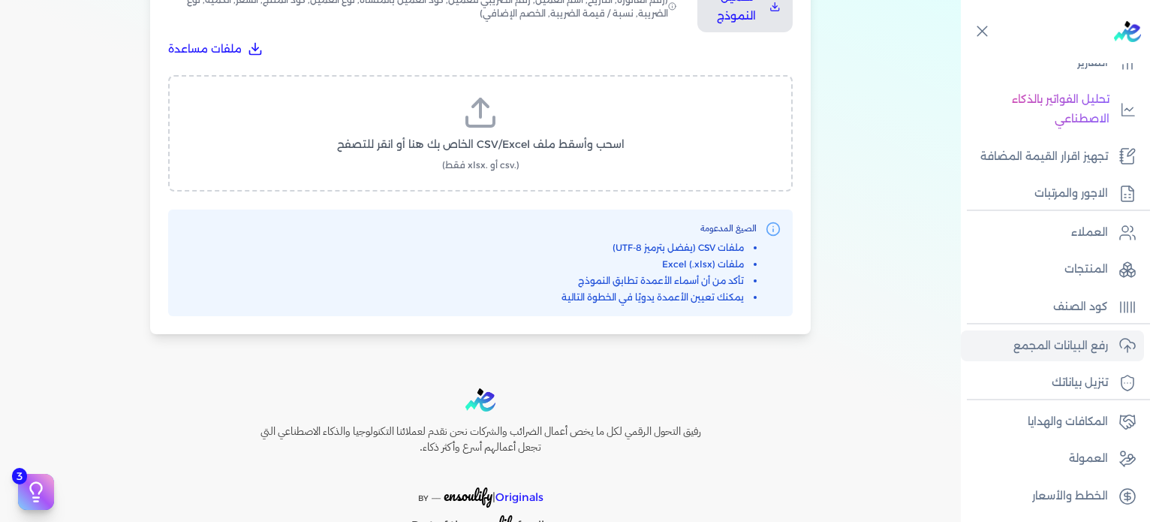
scroll to position [500, 0]
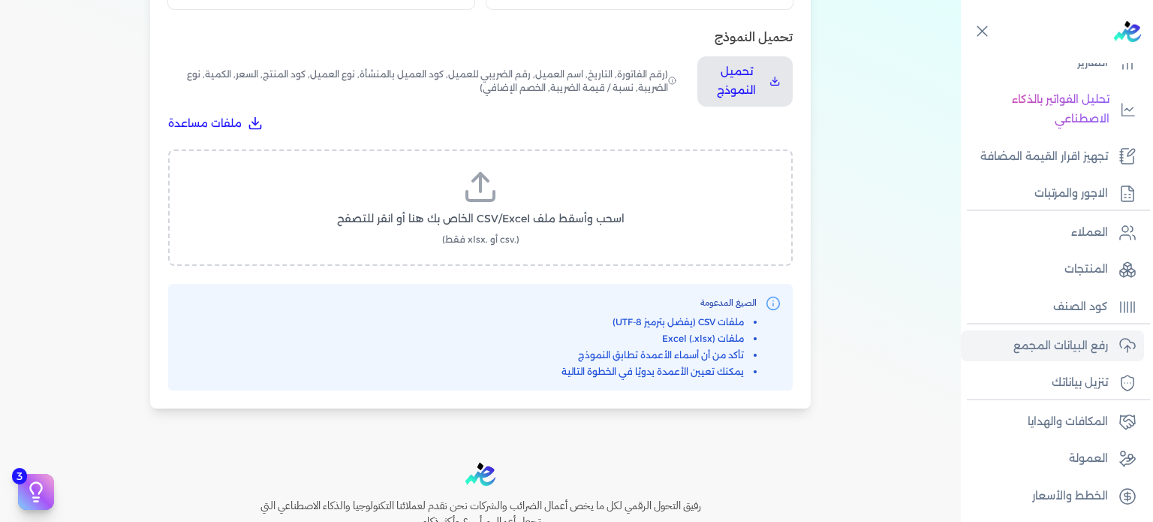
click at [491, 197] on icon at bounding box center [480, 187] width 36 height 36
click at [0, 0] on input "اسحب وأسقط ملف CSV/Excel الخاص بك هنا أو انقر للتصفح (.csv أو .xlsx فقط)" at bounding box center [0, 0] width 0 height 0
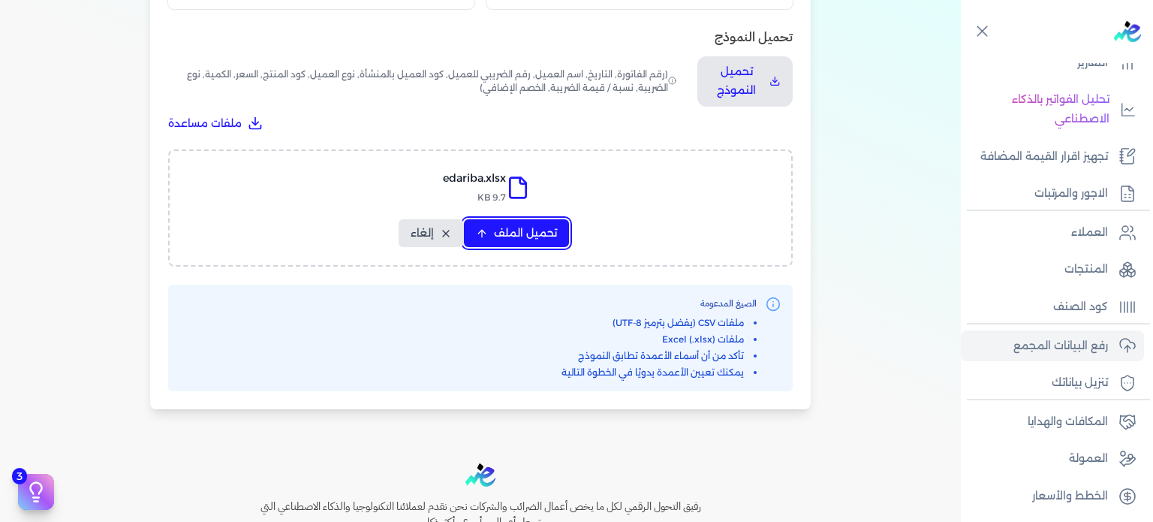
click at [508, 235] on span "تحميل الملف" at bounding box center [525, 233] width 63 height 16
select select "رقم الفاتورة"
select select "أسم العميل"
select select "الرقم الضريبي"
select select "وصف البند"
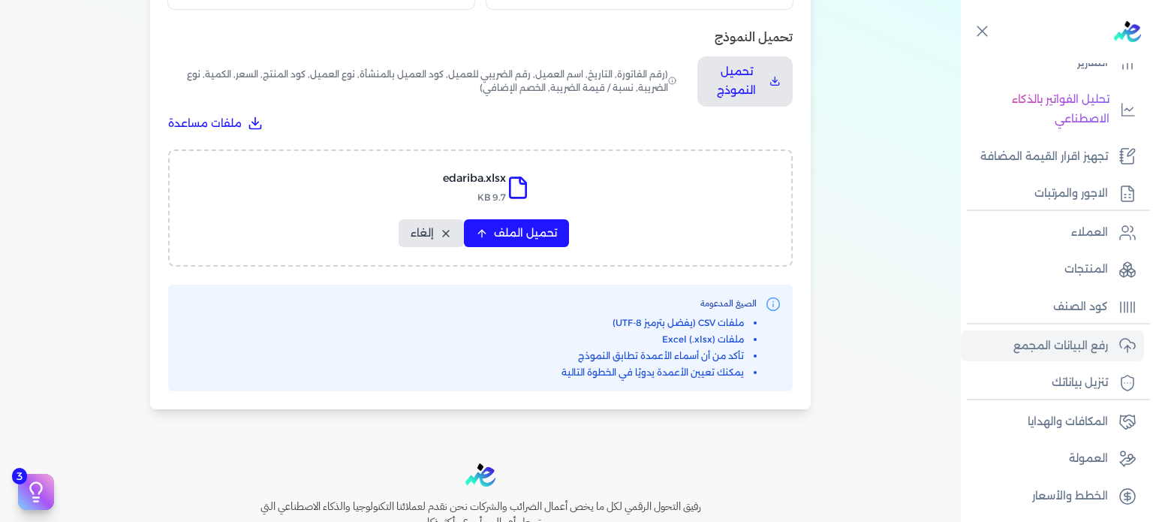
select select "سيريال المنتج"
select select "السعر"
select select "الكمية"
select select "نوع الضريبة"
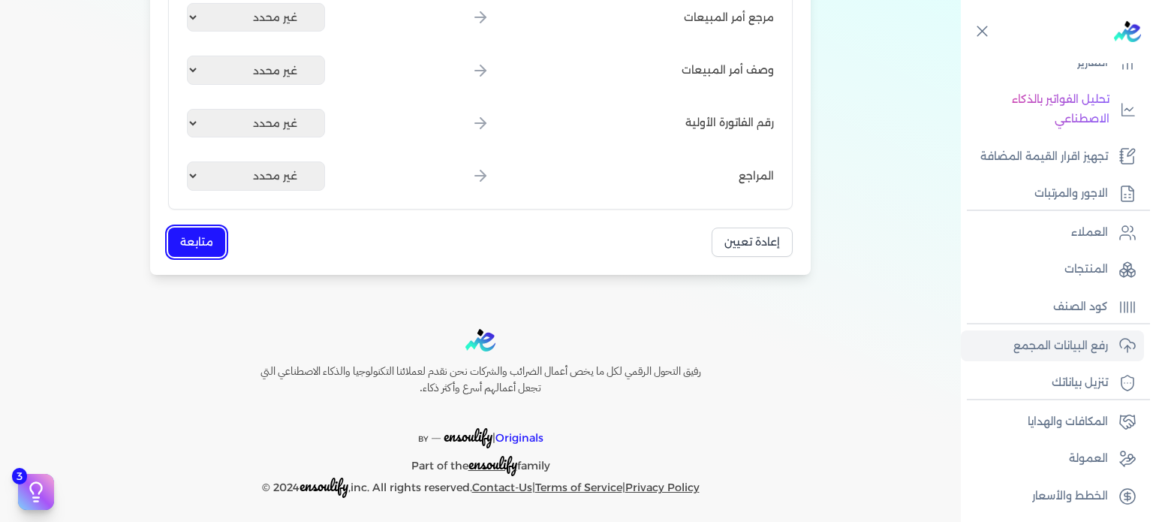
click at [195, 237] on button "متابعة" at bounding box center [196, 241] width 57 height 29
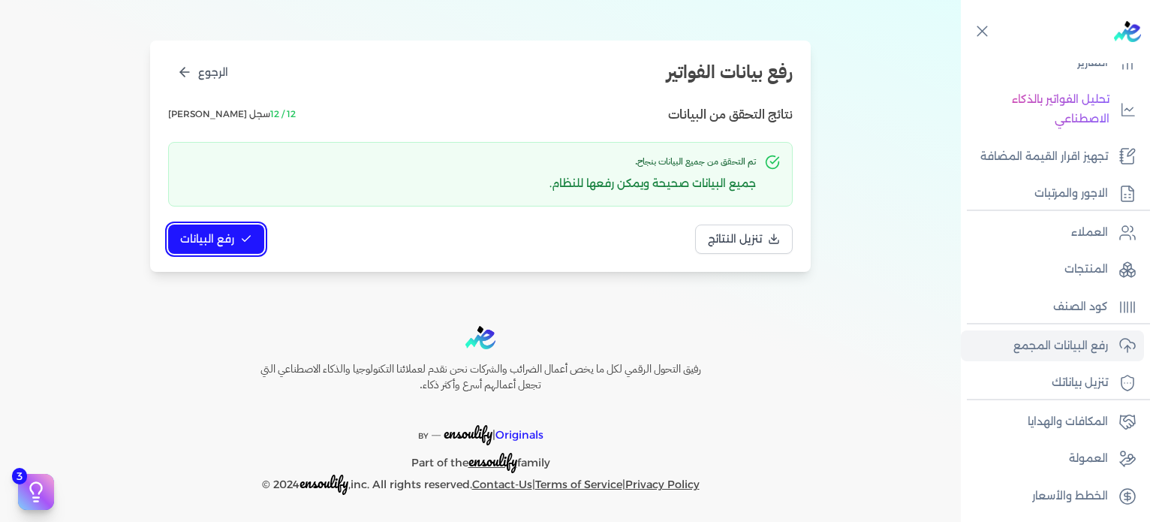
click at [195, 238] on span "رفع البيانات" at bounding box center [207, 239] width 54 height 16
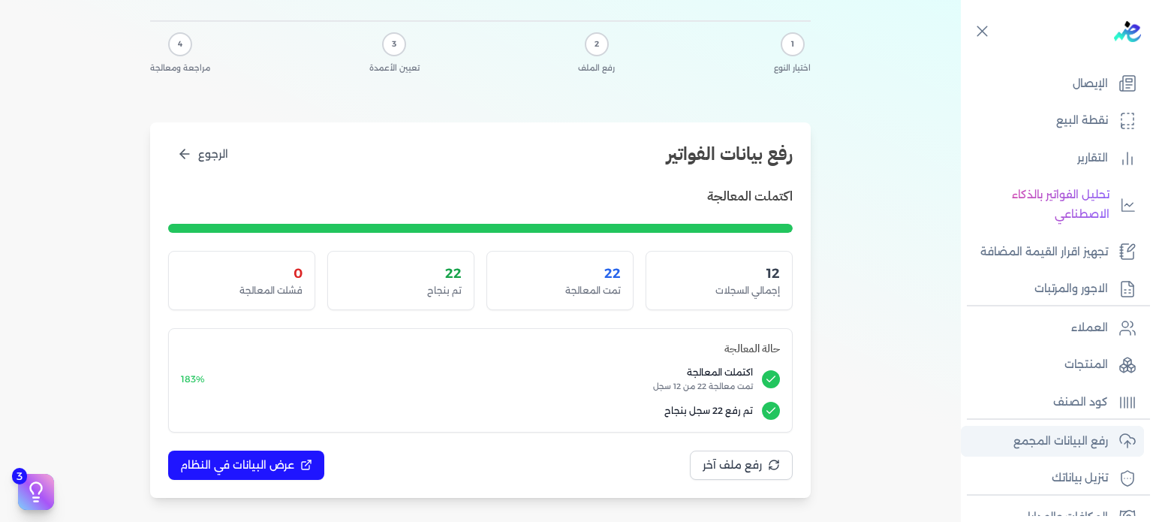
scroll to position [0, 0]
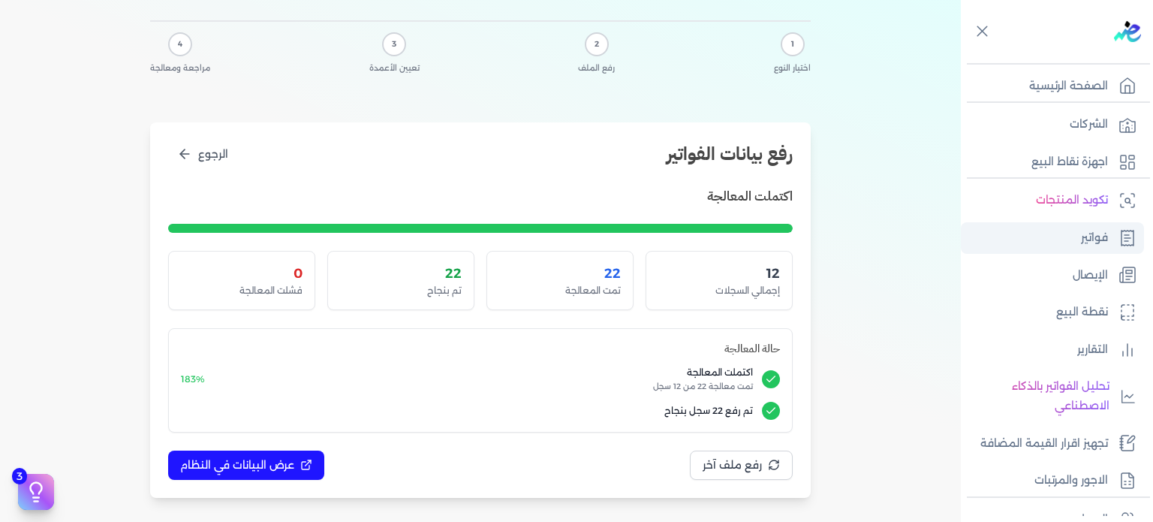
click at [1102, 239] on p "فواتير" at bounding box center [1094, 238] width 27 height 20
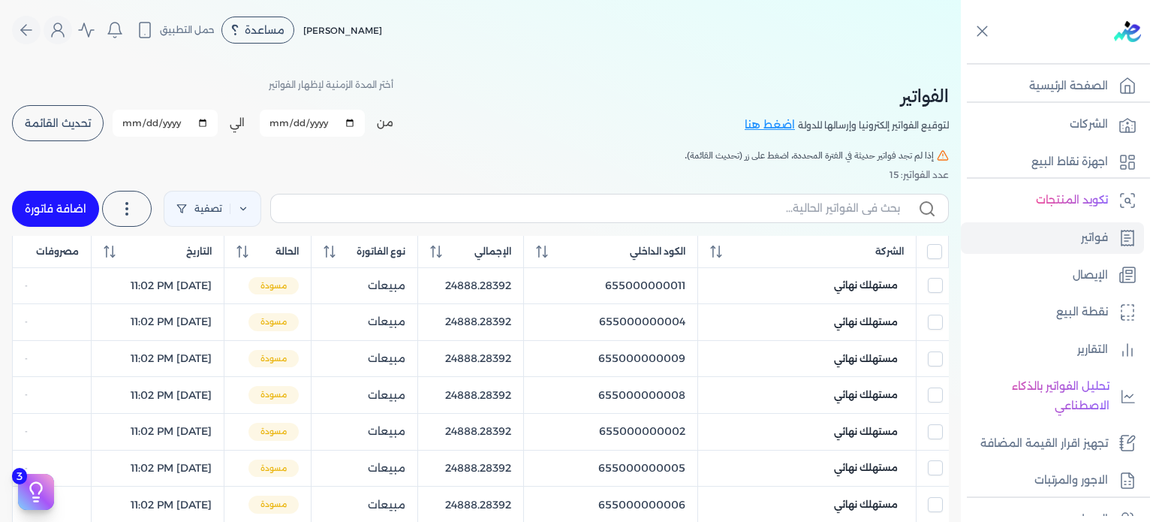
click at [926, 252] on div at bounding box center [933, 251] width 20 height 15
click at [934, 254] on input "All items unselected" at bounding box center [934, 251] width 15 height 15
checkbox input "true"
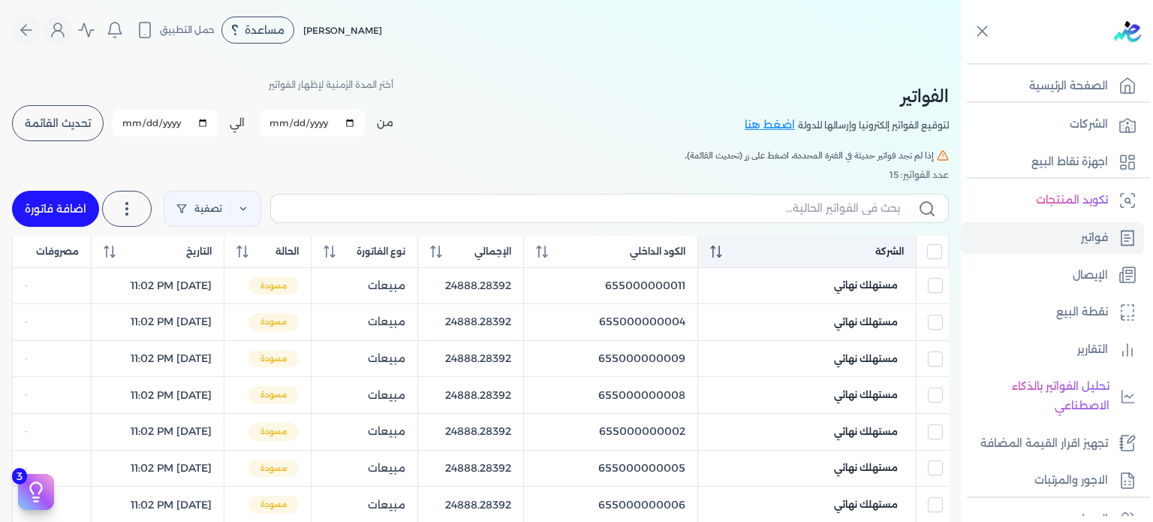
checkbox input "true"
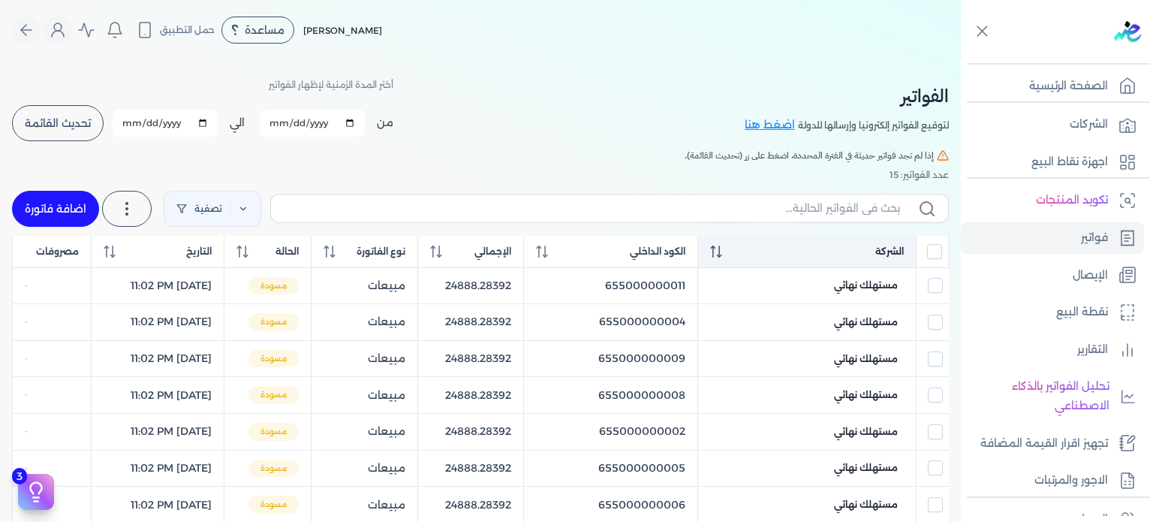
checkbox input "true"
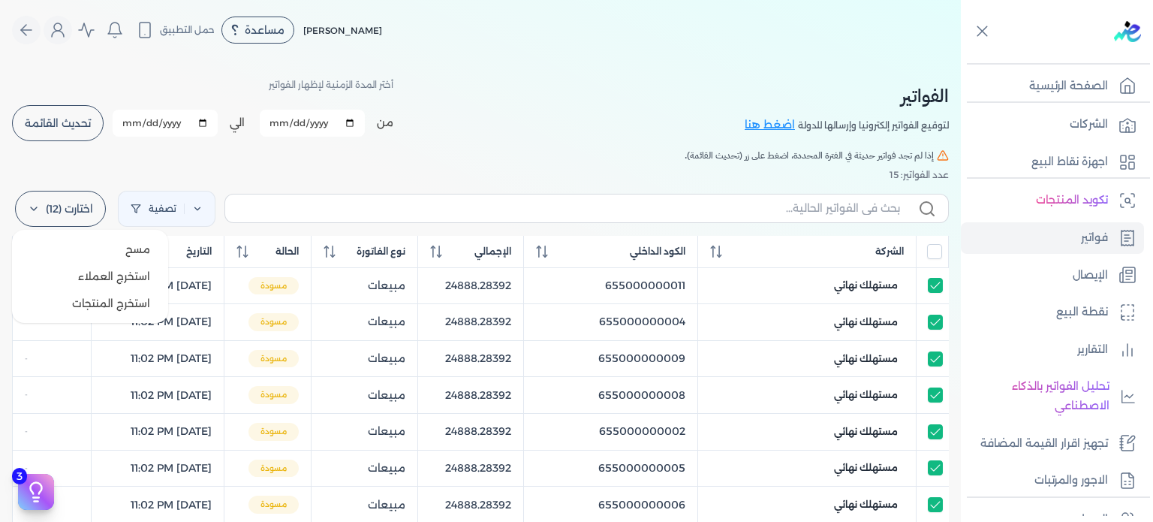
click at [88, 210] on label "اختارت (12)" at bounding box center [60, 209] width 91 height 36
click at [106, 257] on button "مسح" at bounding box center [90, 249] width 144 height 27
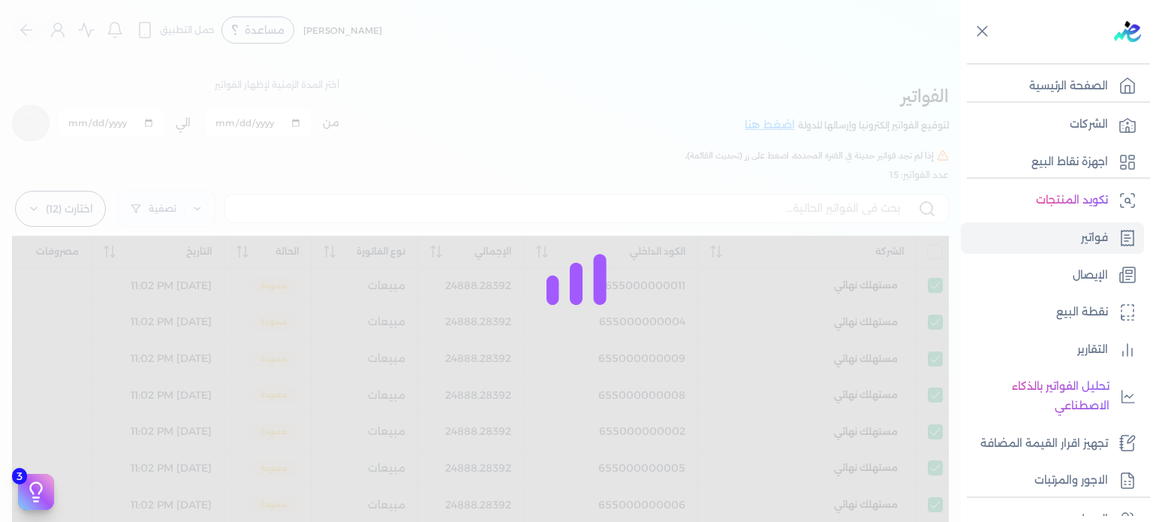
checkbox input "true"
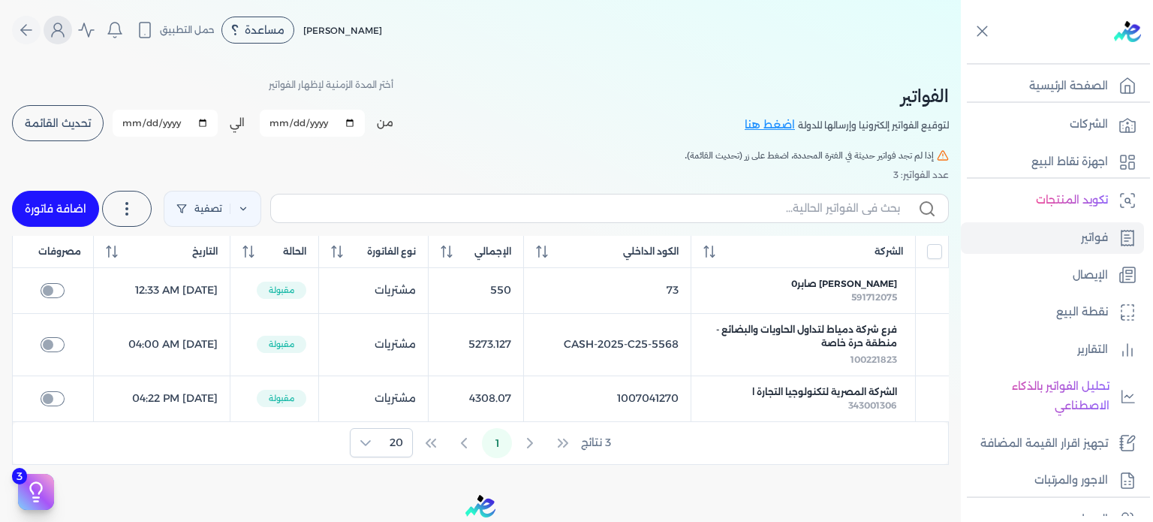
click at [63, 32] on icon "Global" at bounding box center [58, 30] width 18 height 18
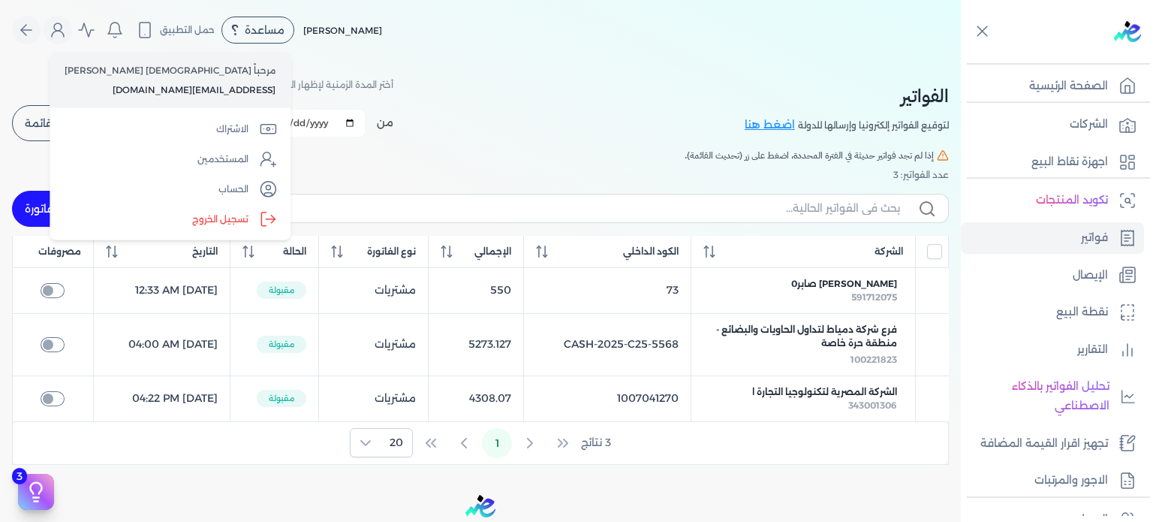
click at [122, 216] on label "تسجيل الخروج" at bounding box center [170, 219] width 229 height 30
click at [961, 60] on input "Close" at bounding box center [961, 60] width 0 height 0
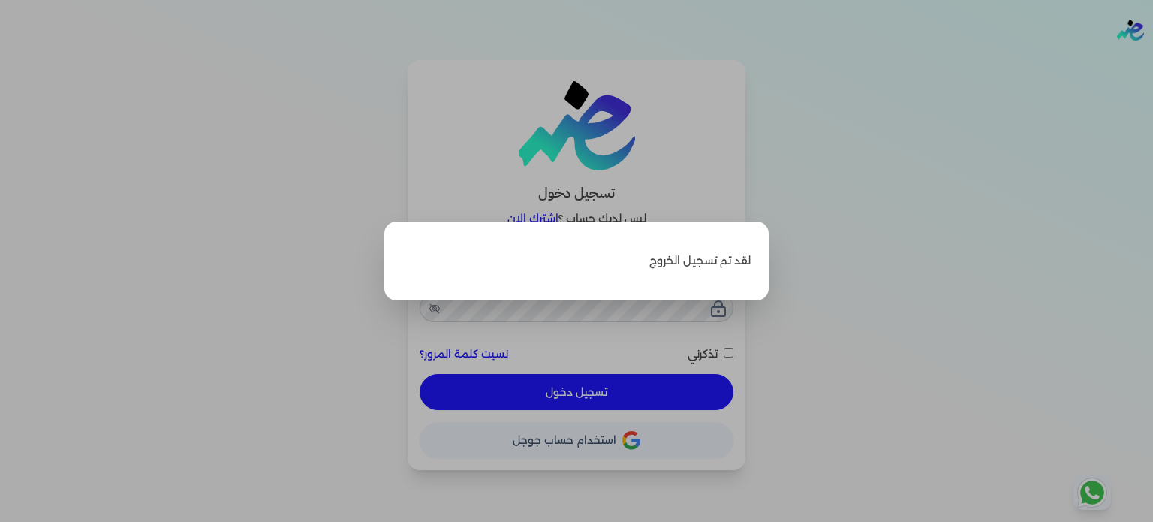
click at [806, 250] on label "Close" at bounding box center [576, 261] width 1153 height 522
click at [1152, 60] on input "Close" at bounding box center [1153, 60] width 0 height 0
